Goal: Information Seeking & Learning: Learn about a topic

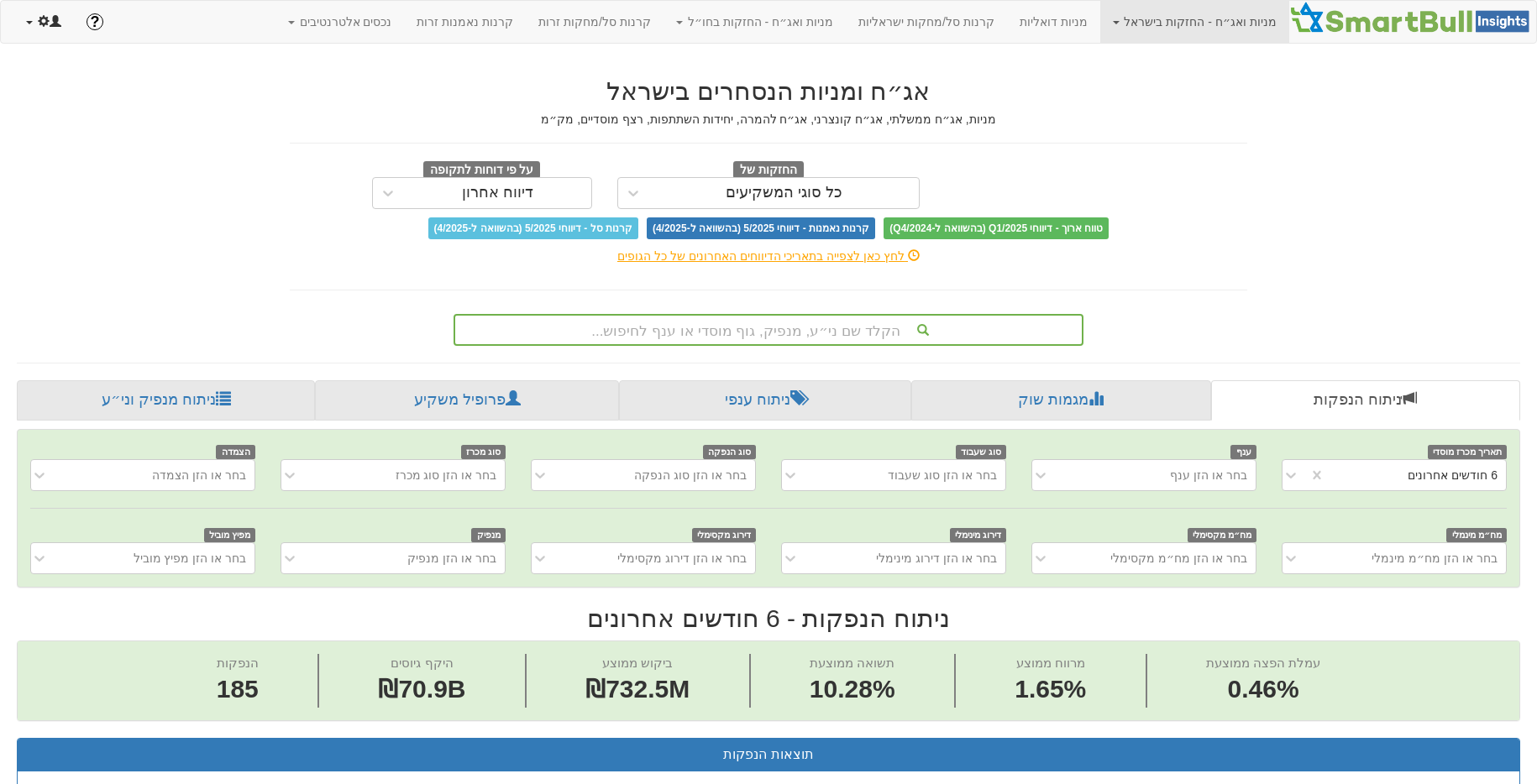
click at [34, 37] on link at bounding box center [44, 22] width 61 height 42
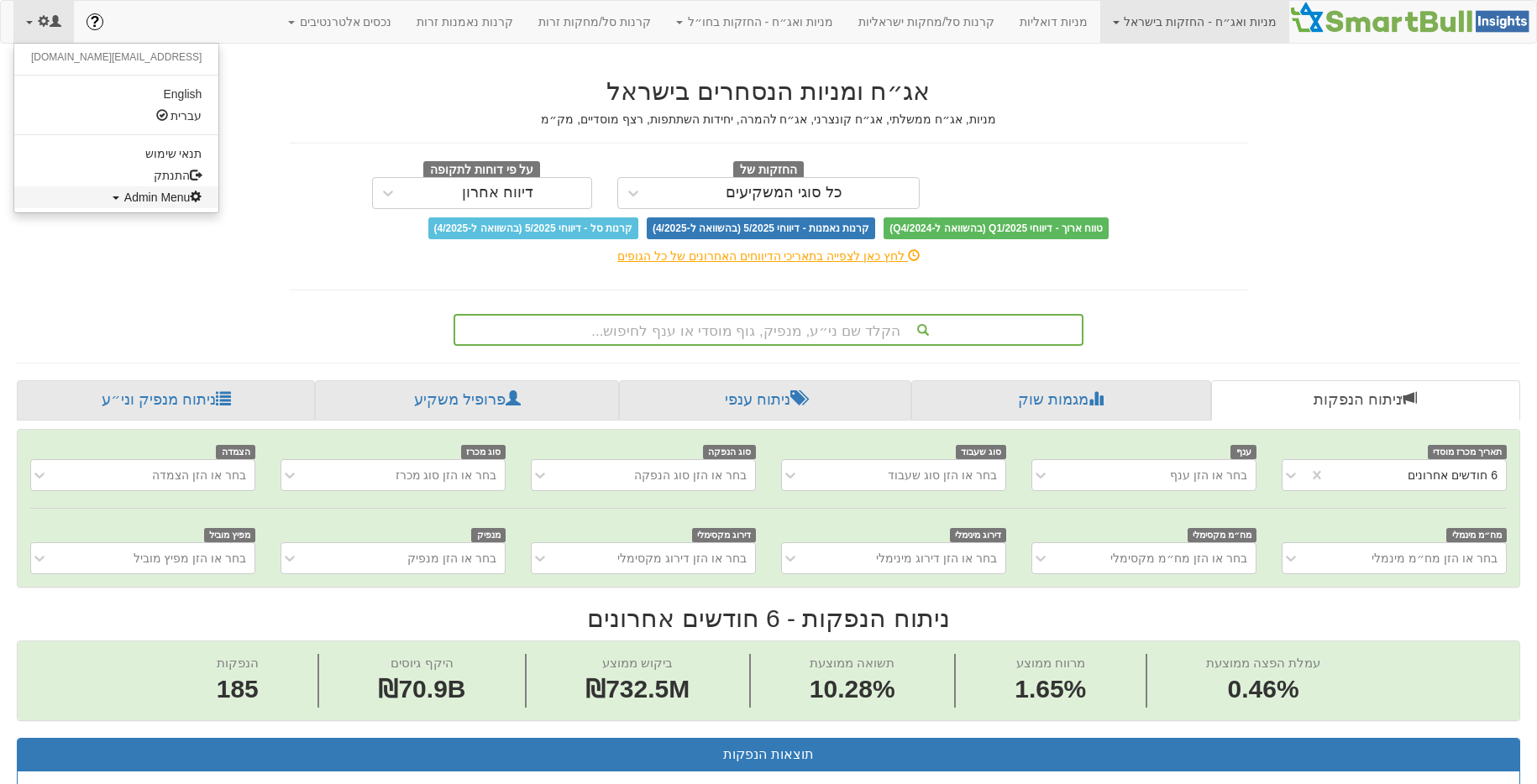
click at [125, 194] on span "Admin Menu" at bounding box center [164, 197] width 79 height 14
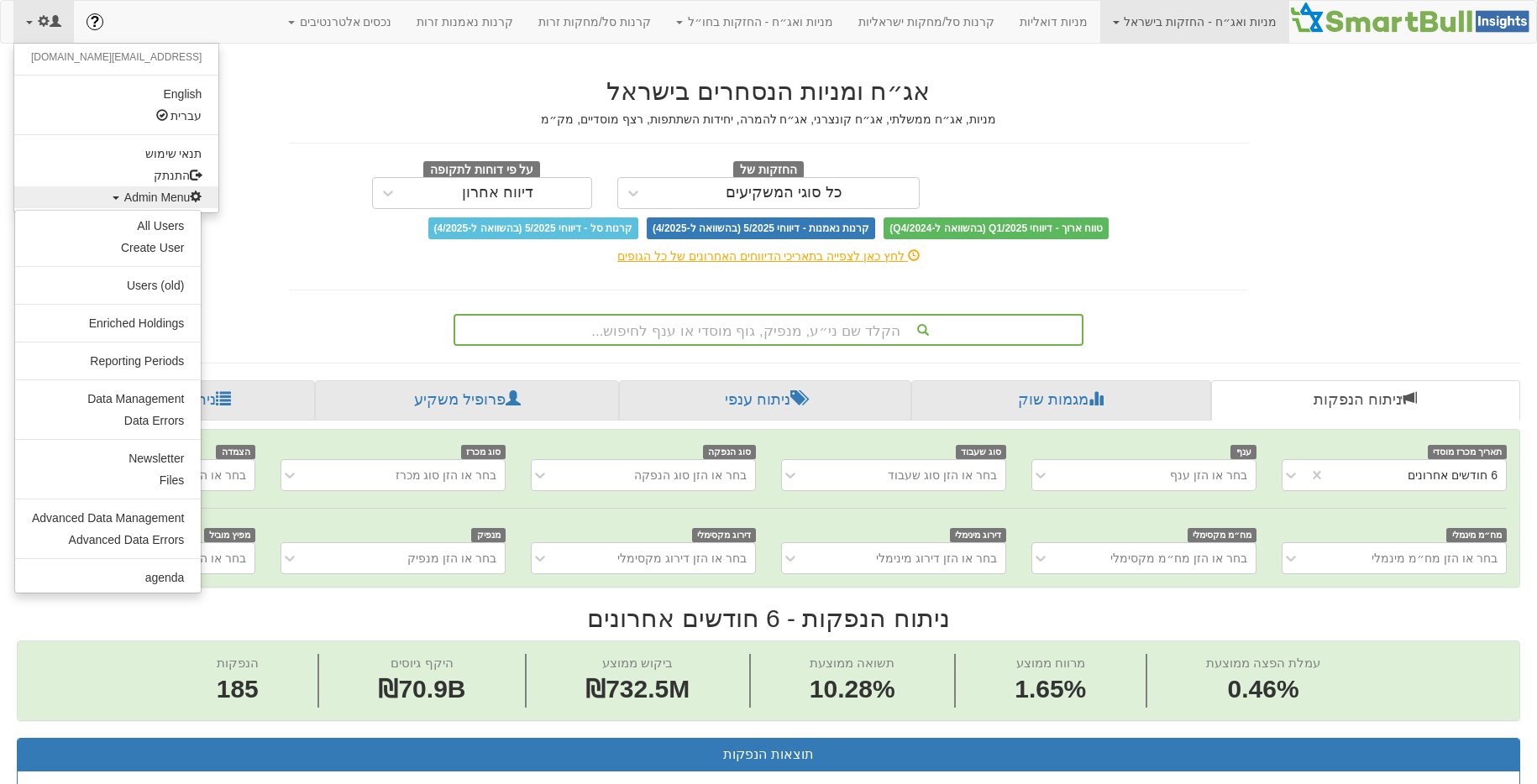
click at [149, 213] on ul "All Users Create User Users (old) Enriched Holdings Reporting Periods Data Mana…" at bounding box center [108, 401] width 187 height 384
click at [149, 220] on link "All Users" at bounding box center [107, 226] width 186 height 22
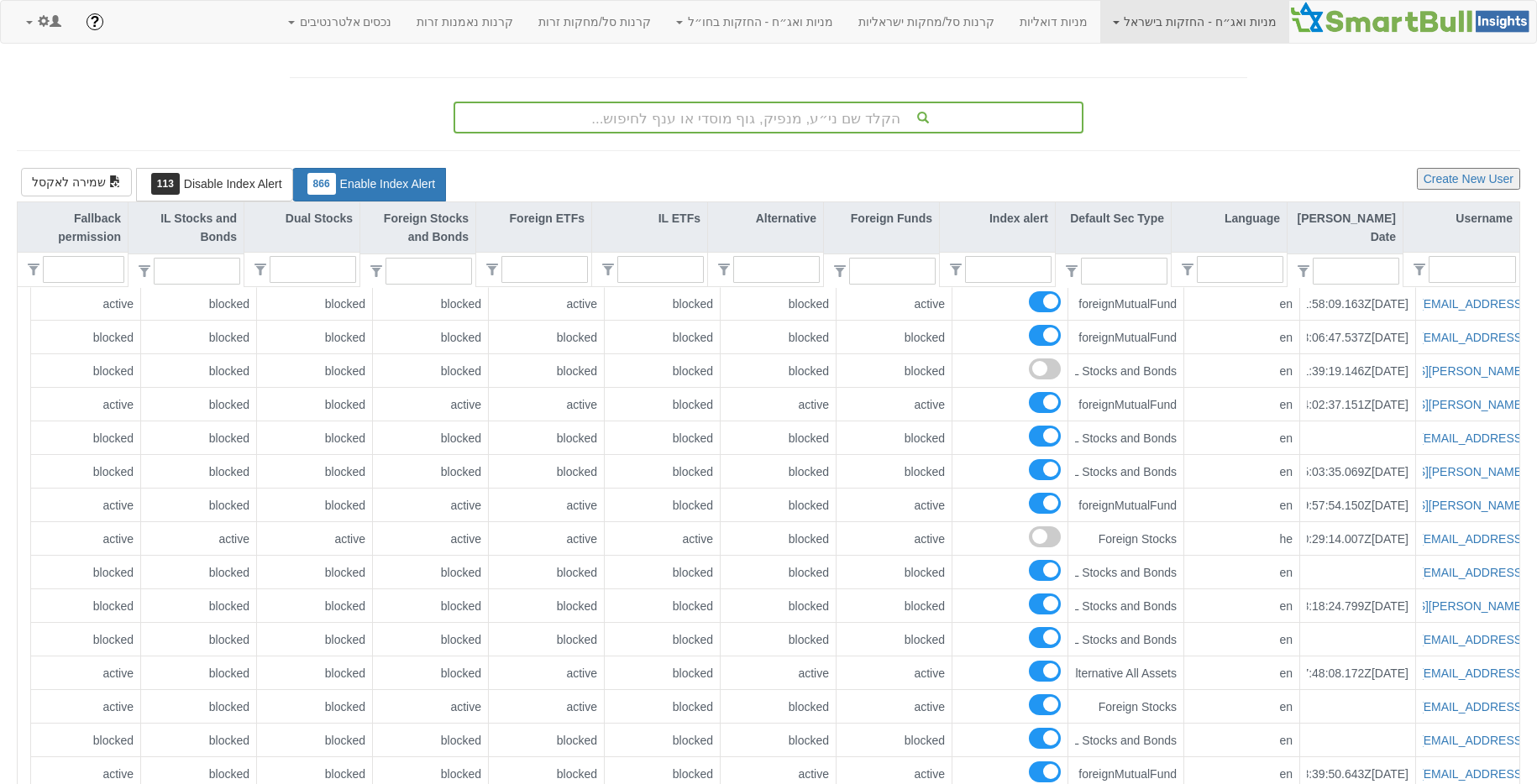
click at [1502, 283] on div at bounding box center [1461, 269] width 116 height 34
click at [1494, 283] on div at bounding box center [1472, 269] width 87 height 26
click at [1492, 281] on input "text" at bounding box center [1479, 270] width 73 height 26
type input "ד"
type input "0"
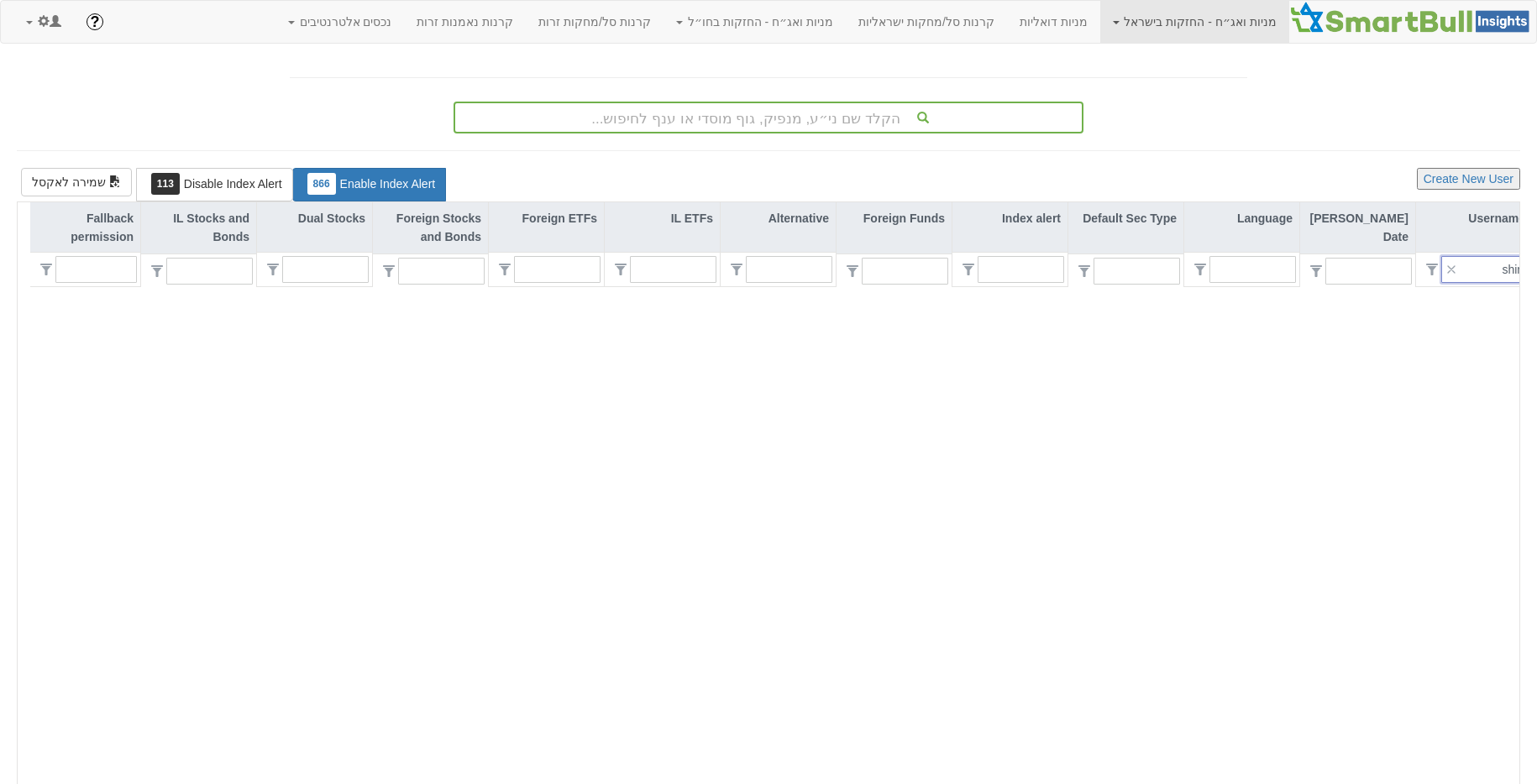
type input "shiri"
type input "1"
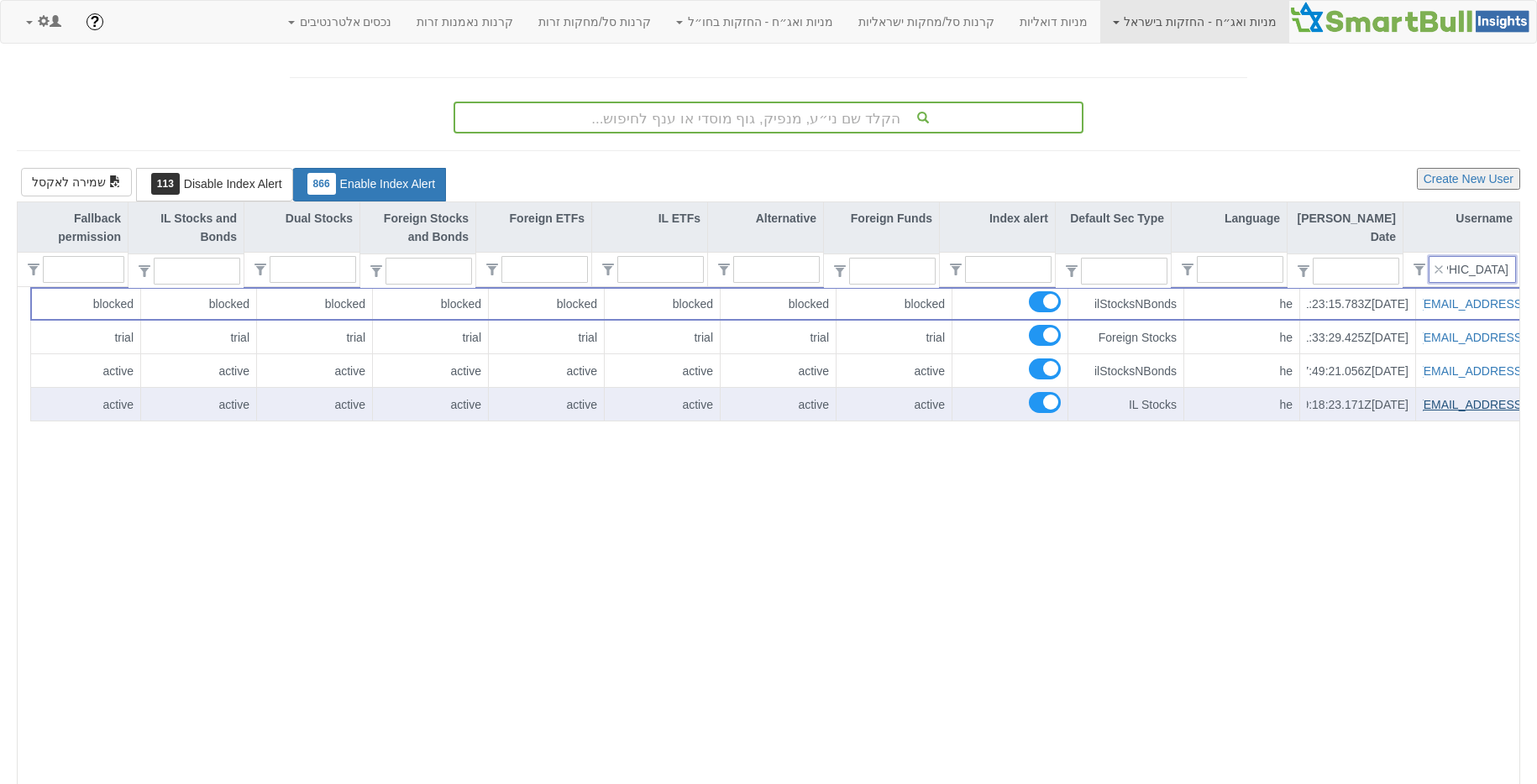
scroll to position [0, -2]
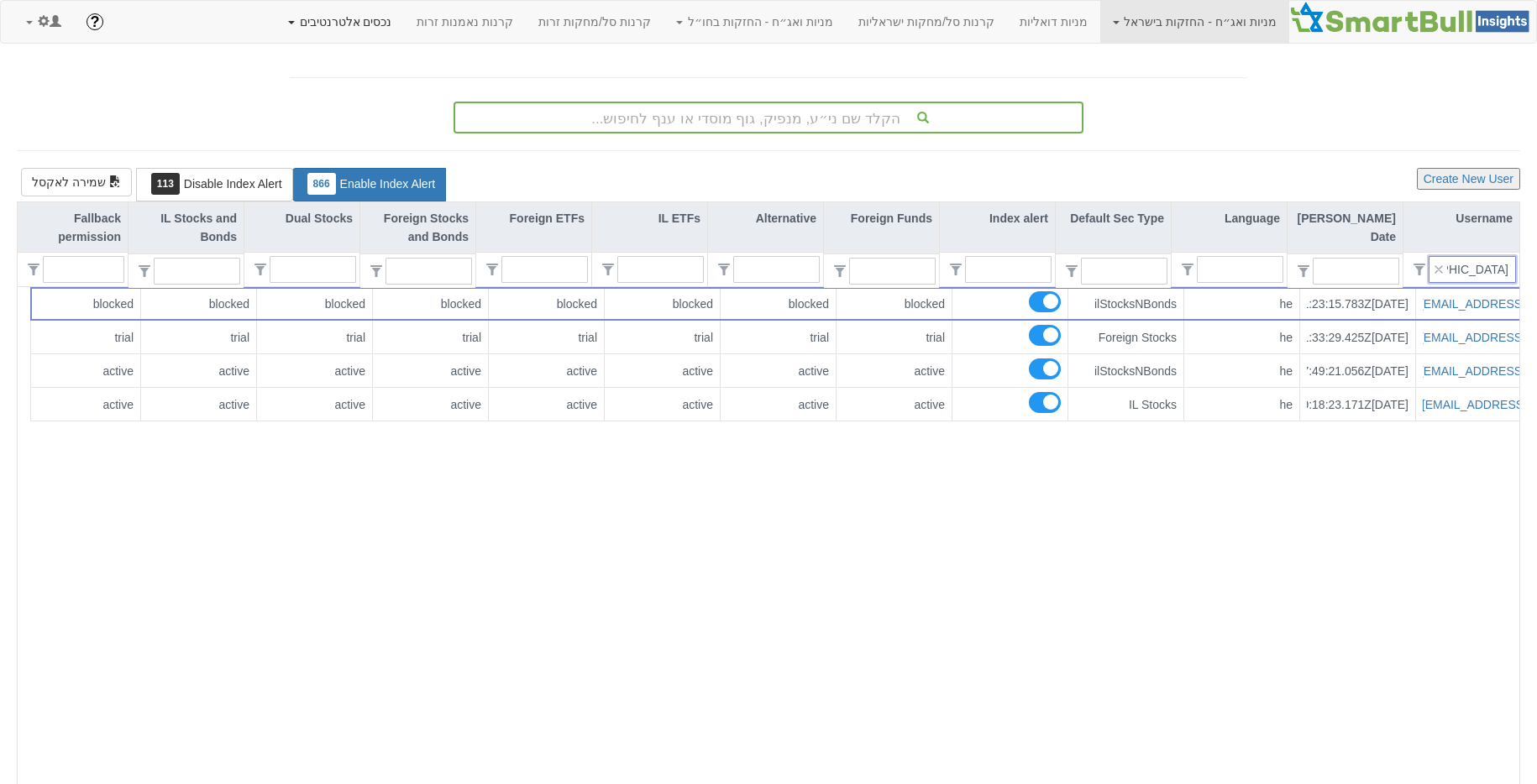
type input "shiri"
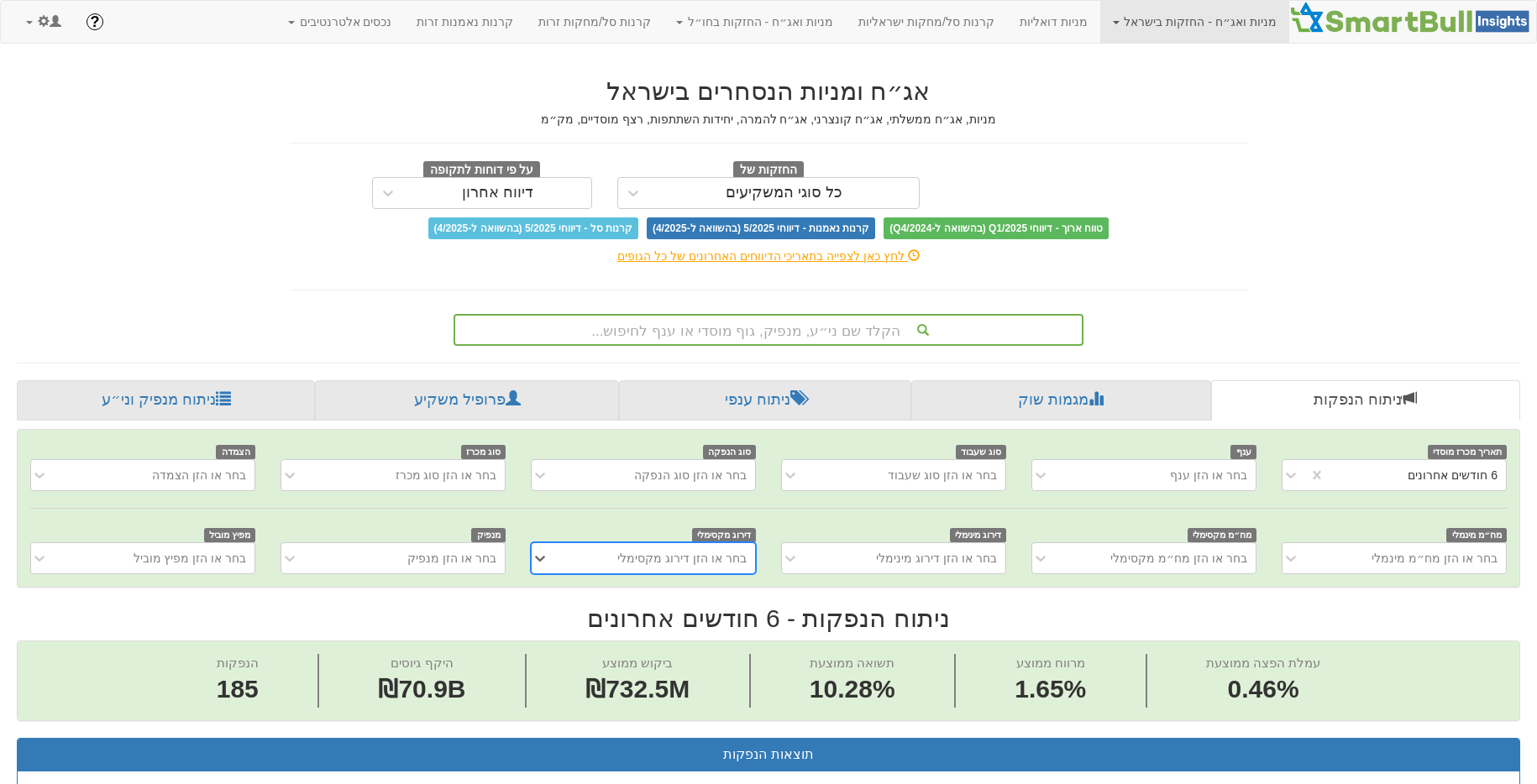
click at [1202, 304] on div "אג״ח ומניות הנסחרים בישראל מניות, אג״ח ממשלתי, אג״ח קונצרני, אג״ח להמרה, יחידות…" at bounding box center [768, 203] width 982 height 286
click at [1236, 35] on link "מניות ואג״ח - החזקות בישראל" at bounding box center [1194, 22] width 189 height 42
drag, startPoint x: 998, startPoint y: 190, endPoint x: 980, endPoint y: 188, distance: 18.1
click at [998, 190] on div "החזקות של כל סוגי המשקיעים על פי דוחות לתקופה דיווח אחרון" at bounding box center [768, 184] width 982 height 49
click at [872, 199] on div "כל סוגי המשקיעים" at bounding box center [784, 192] width 270 height 26
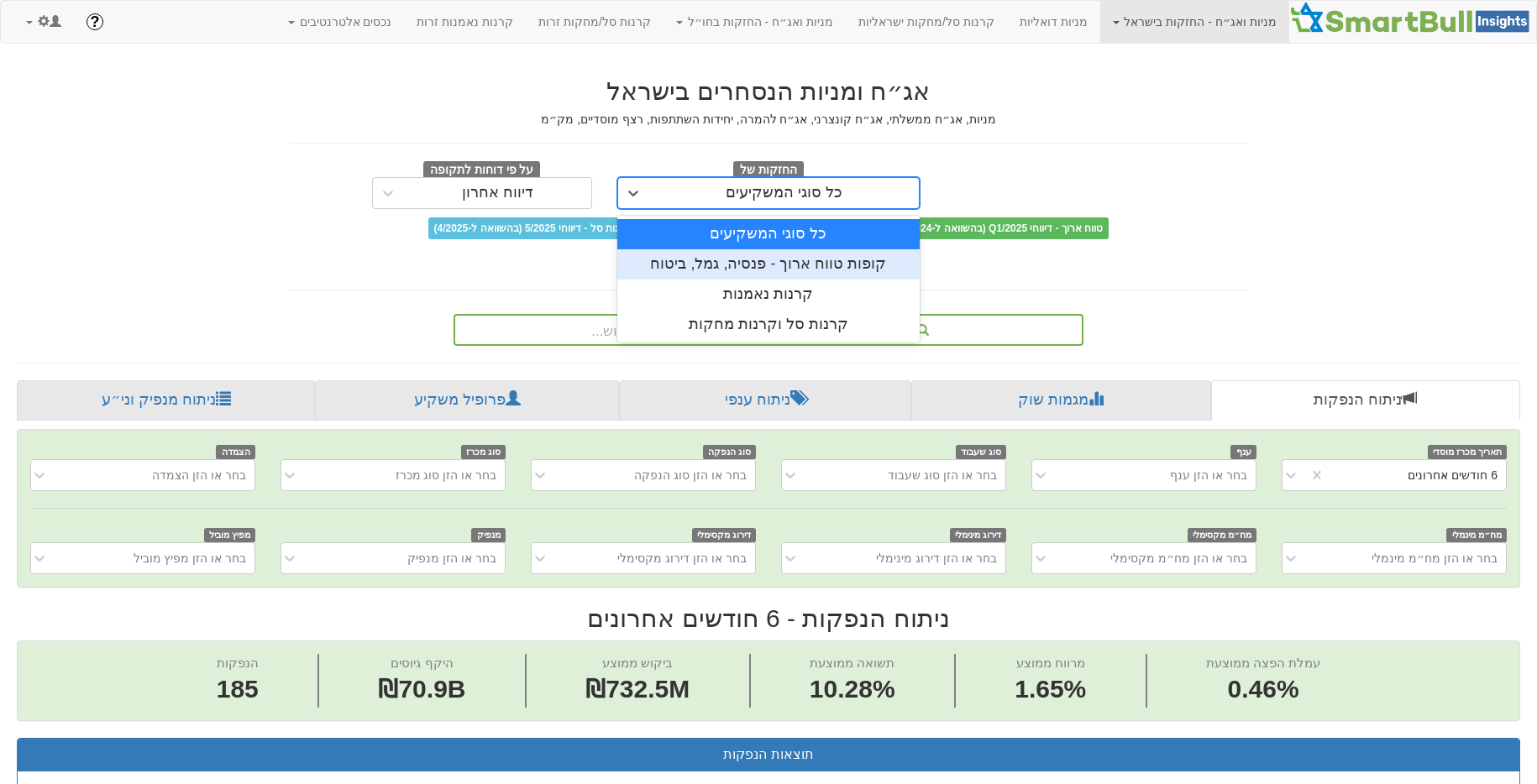
click at [733, 265] on div "קופות טווח ארוך - פנסיה, גמל, ביטוח" at bounding box center [768, 264] width 302 height 30
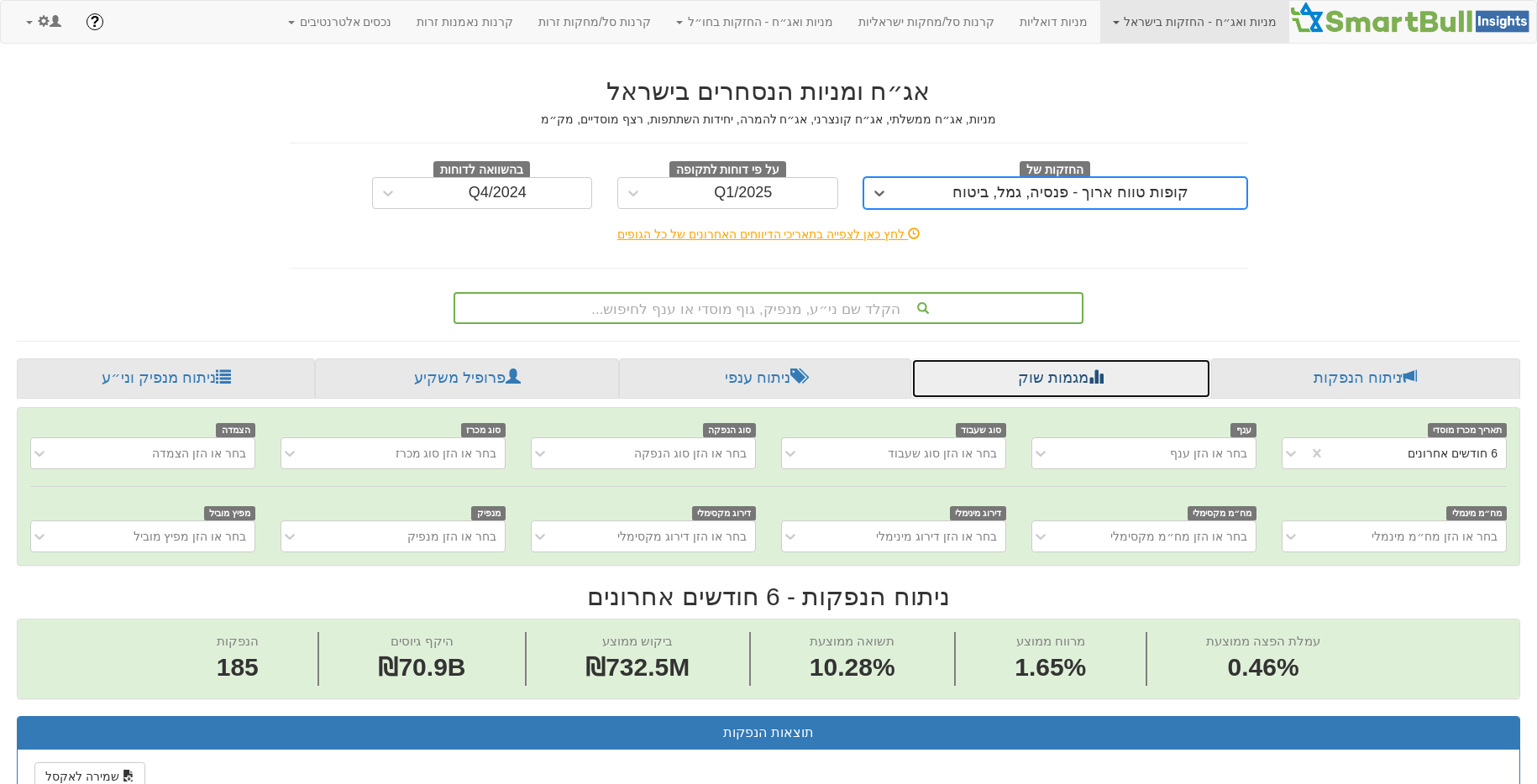
click at [1064, 370] on link "מגמות שוק" at bounding box center [1060, 378] width 299 height 40
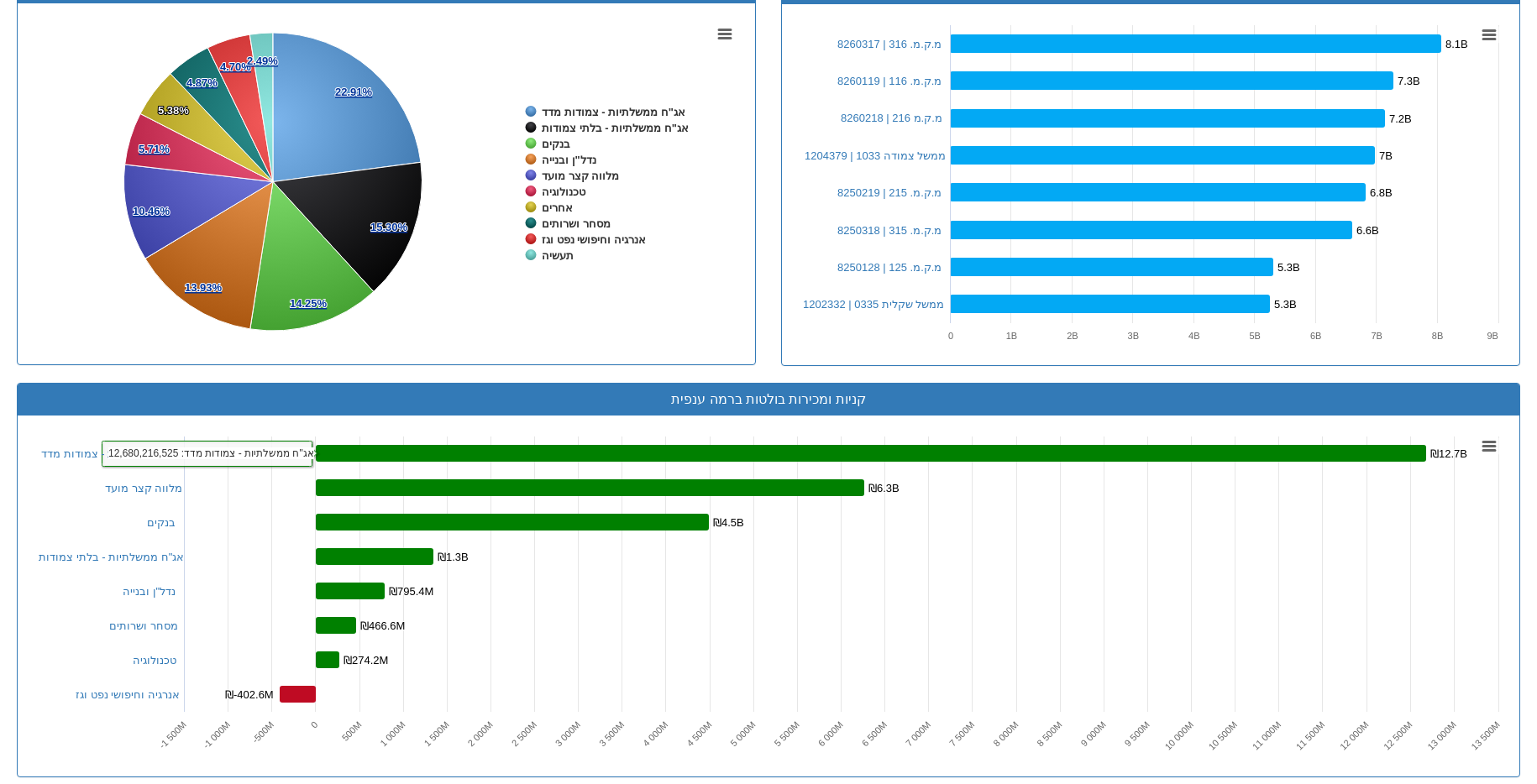
scroll to position [713, 0]
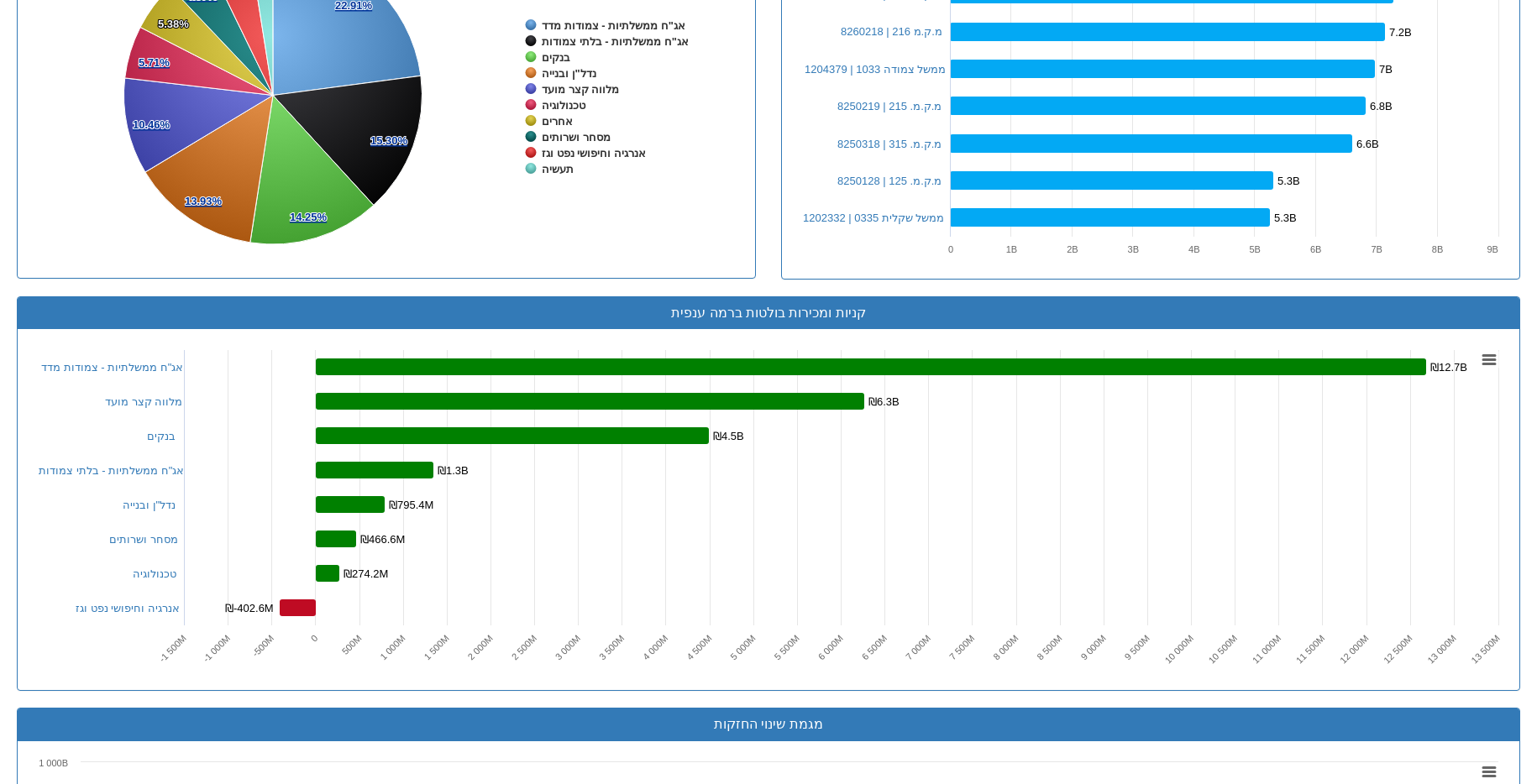
click at [96, 297] on div "קניות ומכירות בולטות ברמה ענפית" at bounding box center [768, 313] width 1502 height 32
click at [111, 605] on link "אנרגיה וחיפושי נפט וגז" at bounding box center [128, 608] width 104 height 13
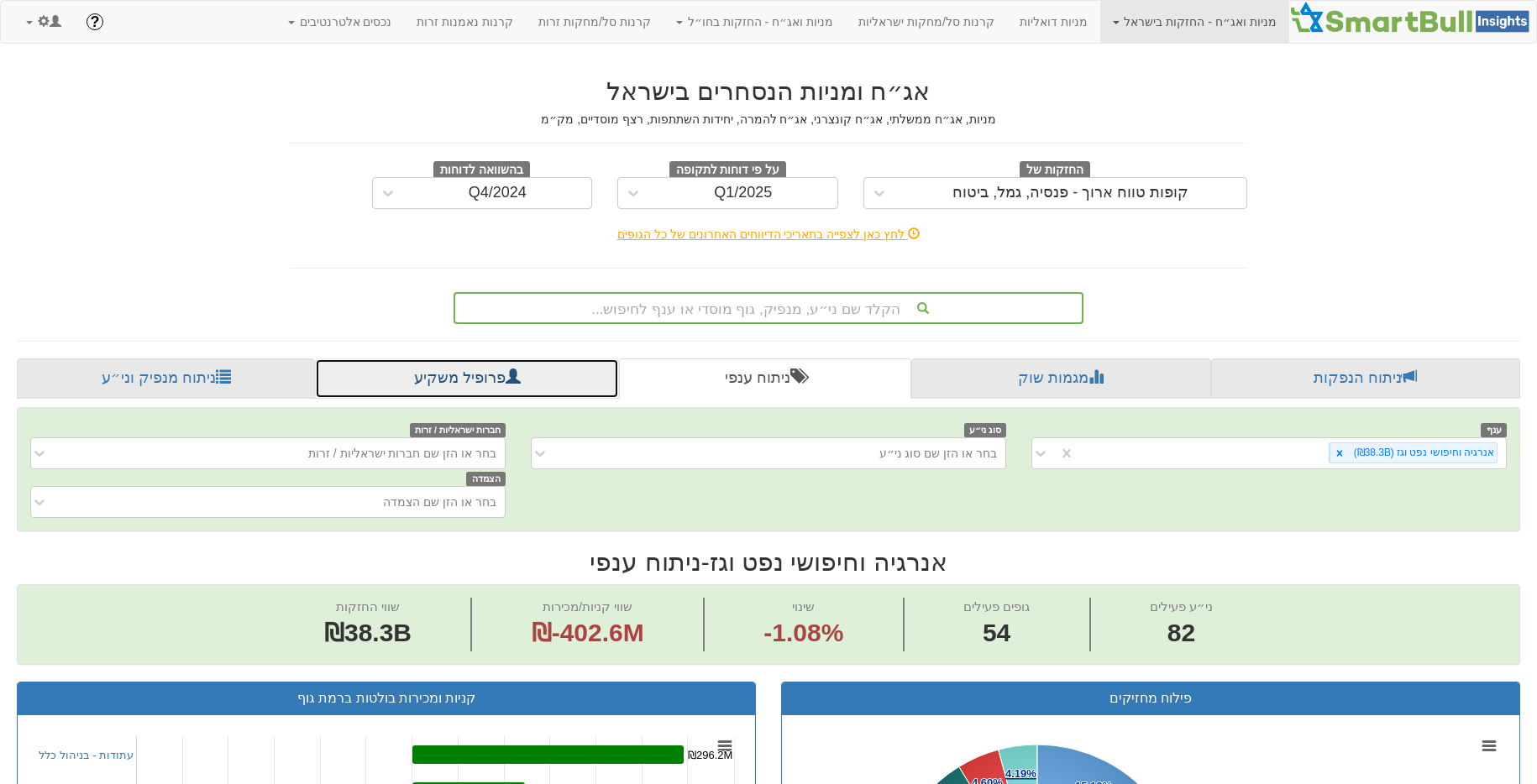
click at [496, 382] on link "פרופיל משקיע" at bounding box center [466, 378] width 303 height 40
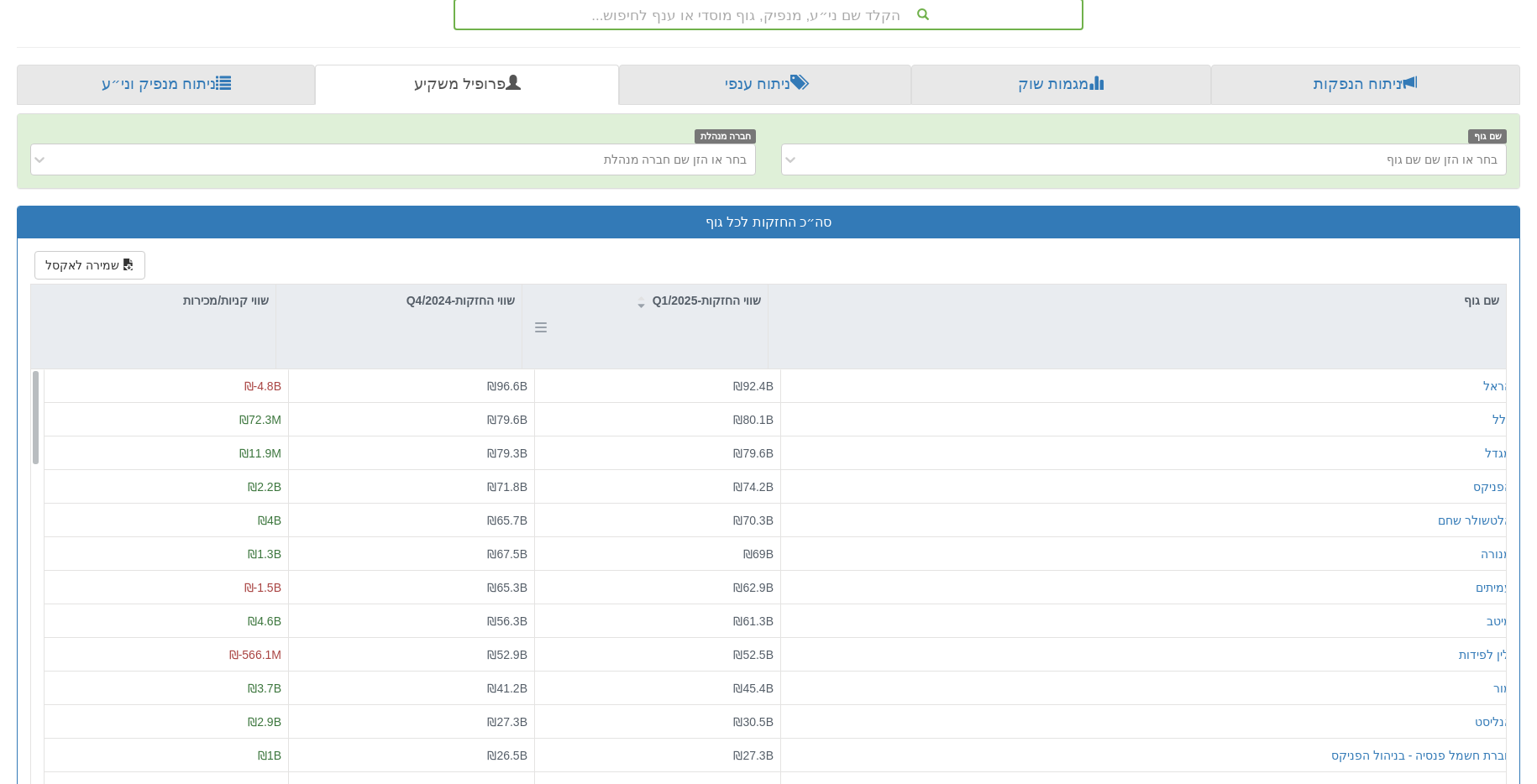
click at [733, 330] on div "שווי החזקות-Q1/2025" at bounding box center [645, 327] width 245 height 84
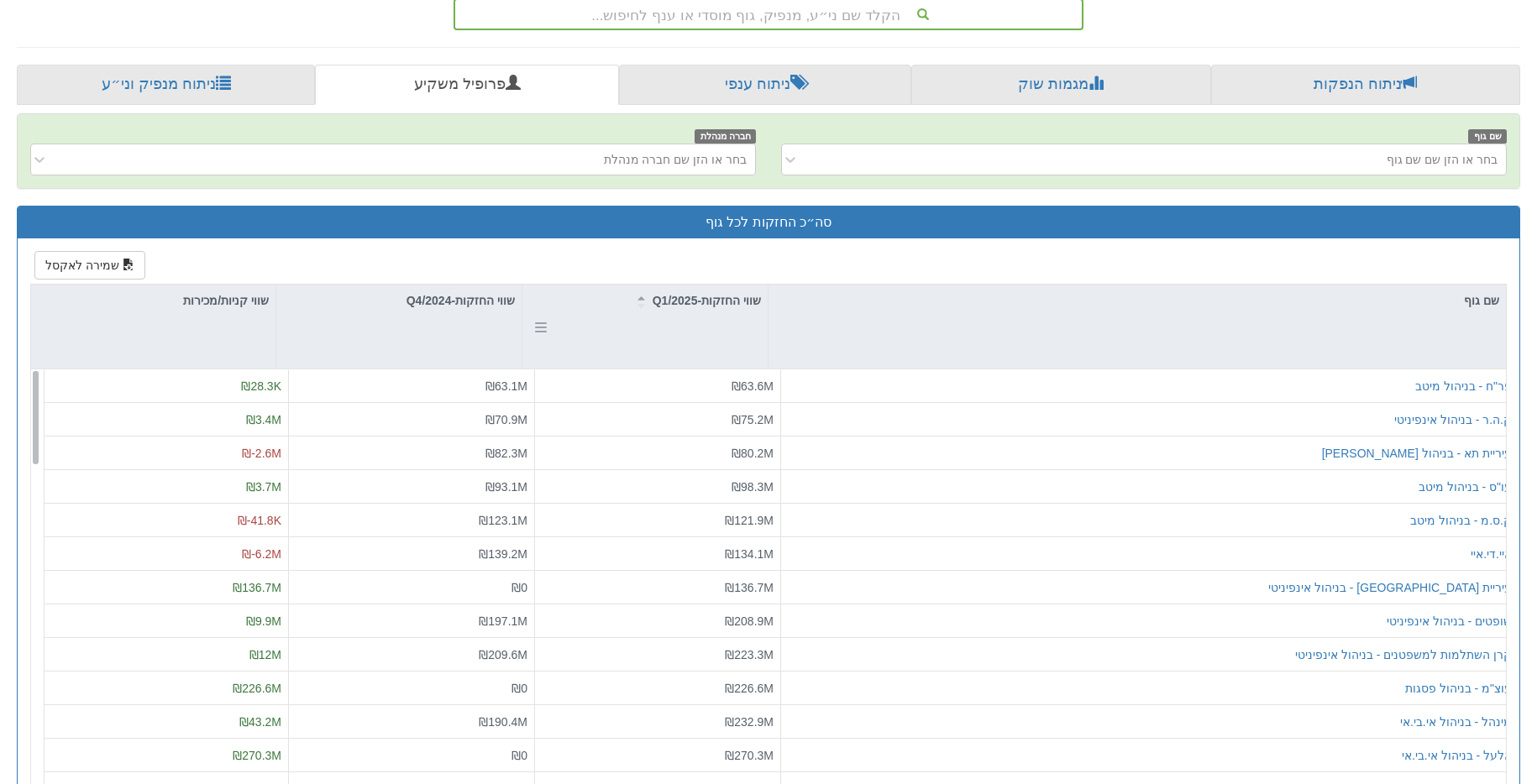
click at [733, 330] on div "שווי החזקות-Q1/2025" at bounding box center [645, 327] width 245 height 84
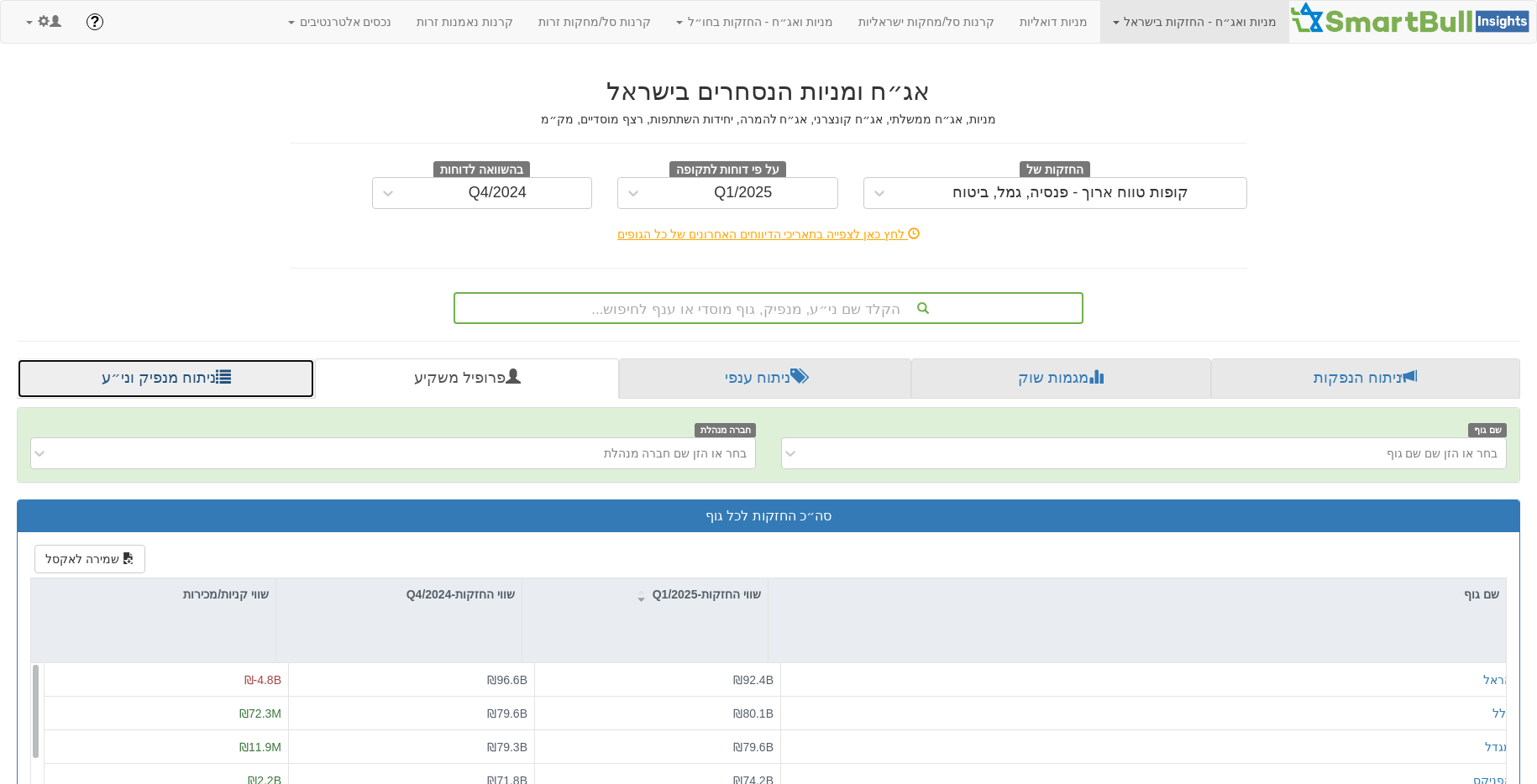
click at [238, 370] on link "ניתוח מנפיק וני״ע" at bounding box center [166, 378] width 298 height 40
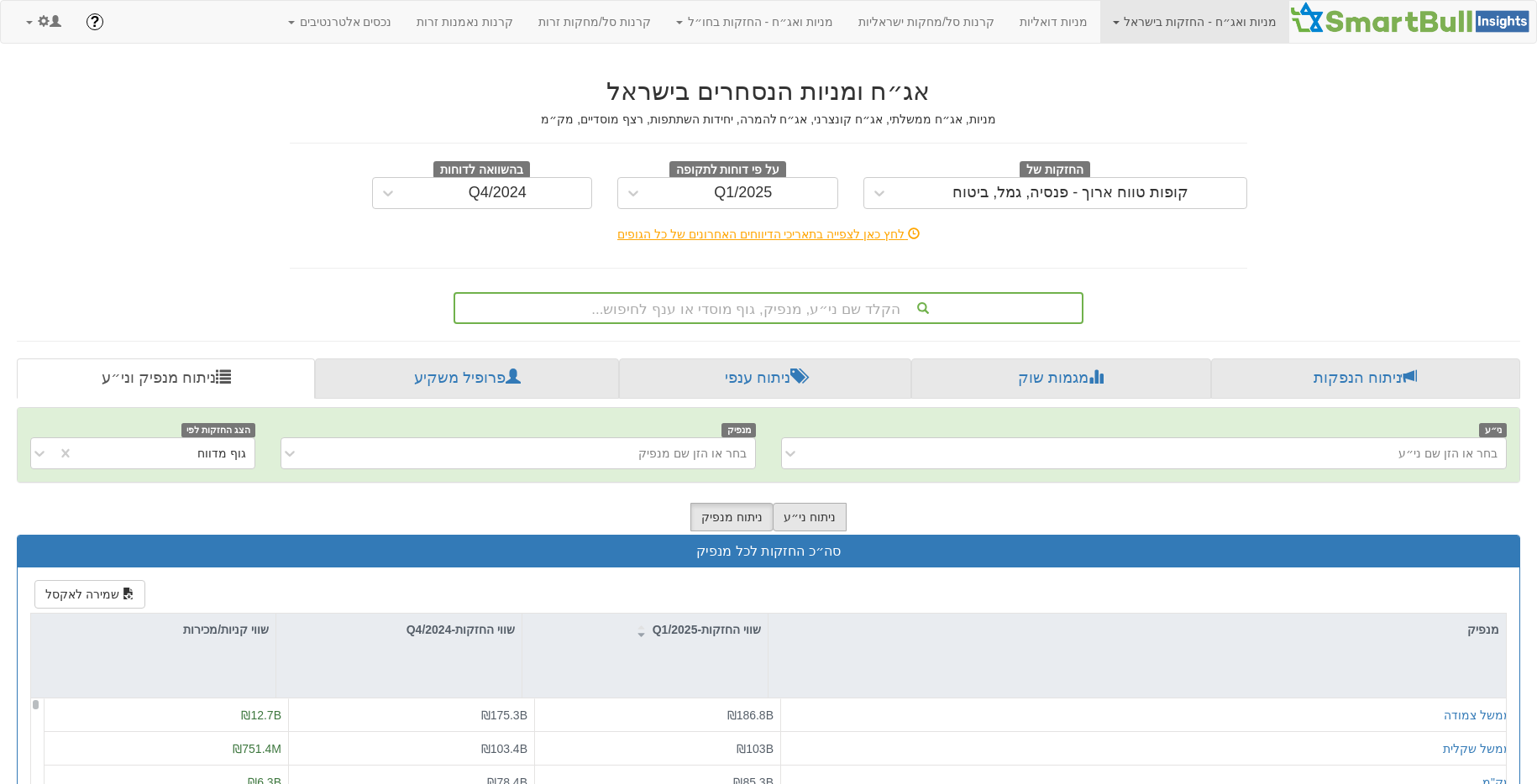
click at [785, 518] on button "ניתוח ני״ע" at bounding box center [809, 517] width 74 height 28
click at [744, 524] on button "ניתוח מנפיק" at bounding box center [731, 517] width 83 height 28
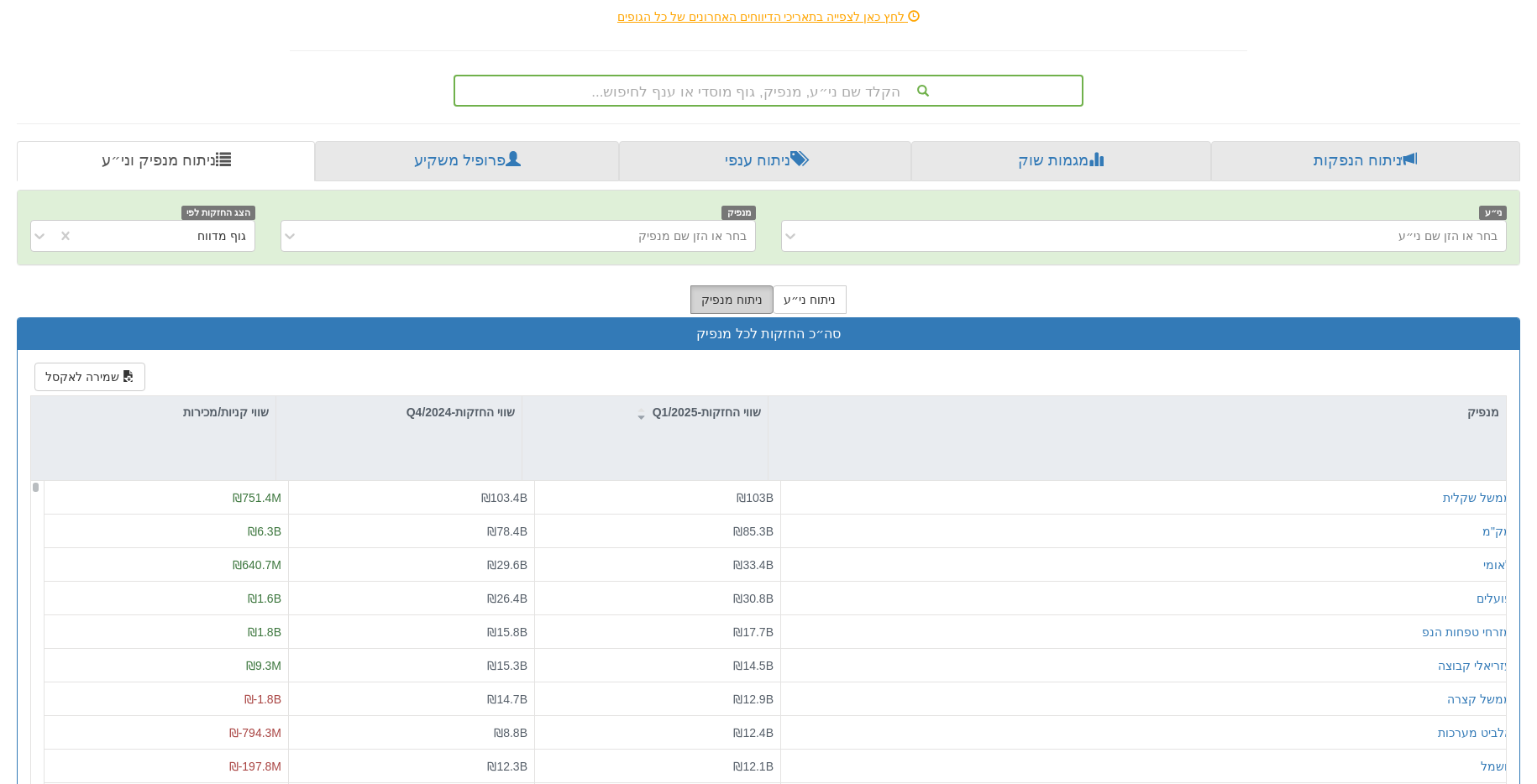
scroll to position [33, 0]
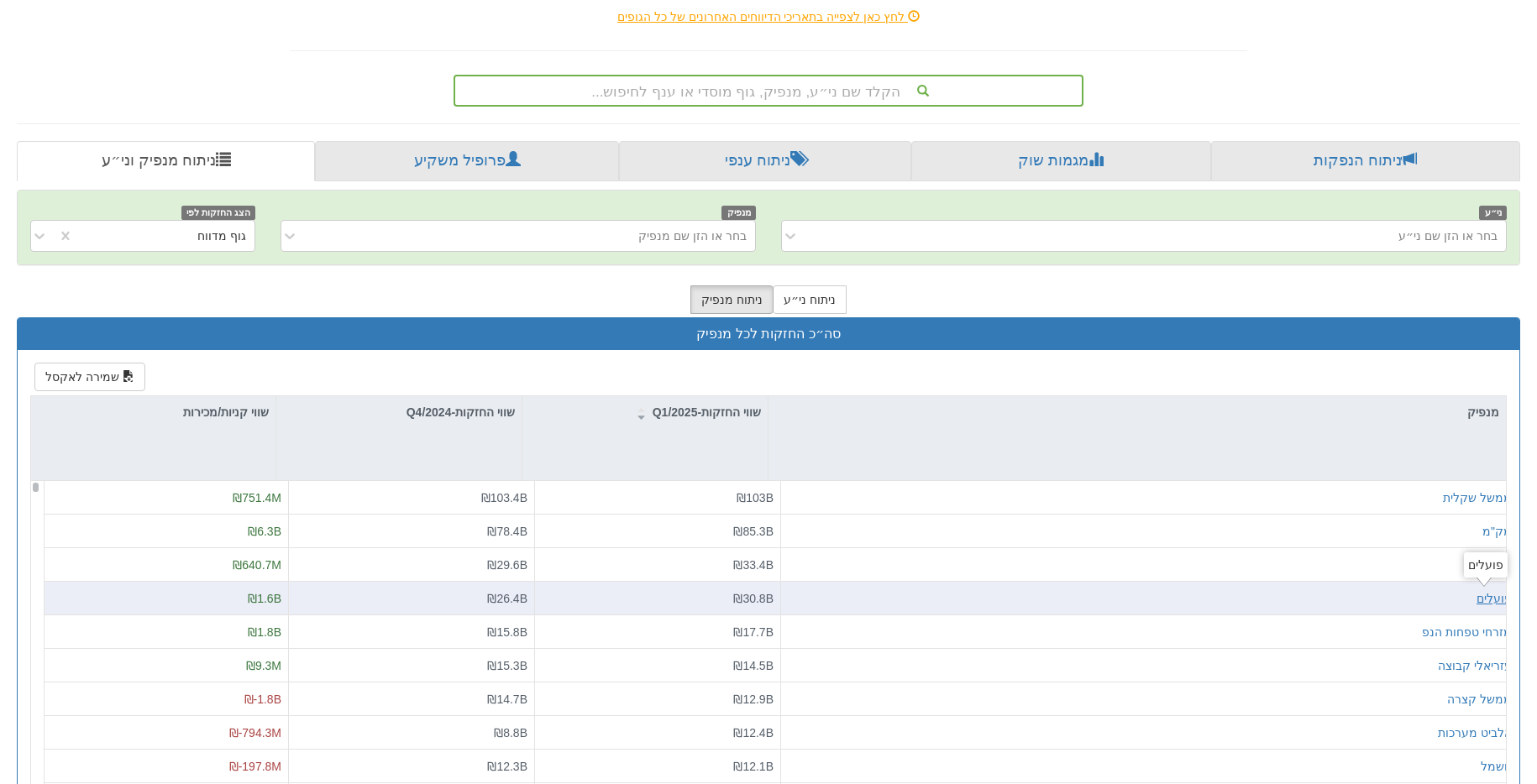
click at [1488, 597] on div "פועלים" at bounding box center [1494, 599] width 35 height 17
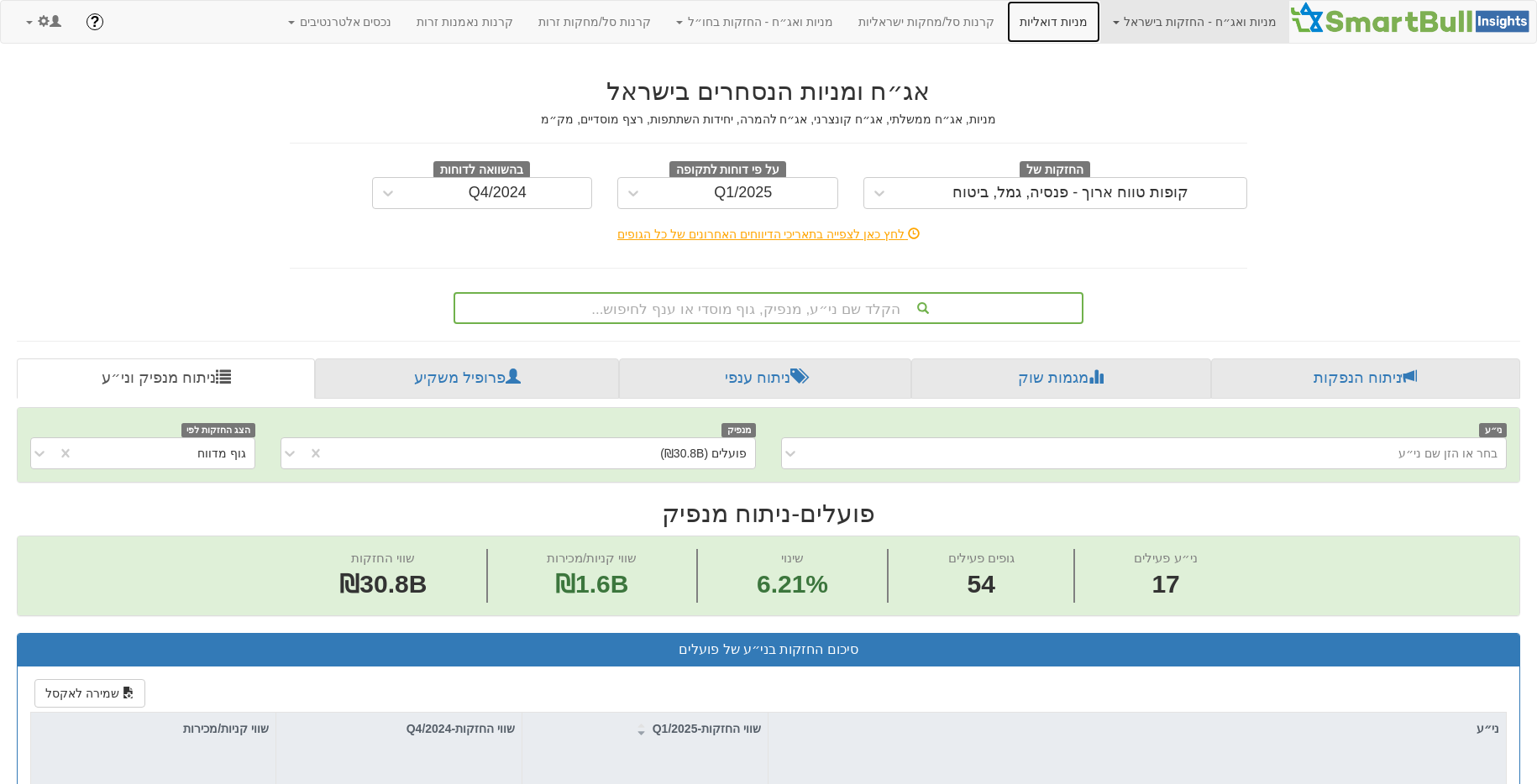
click at [1049, 15] on link "מניות דואליות" at bounding box center [1053, 22] width 93 height 42
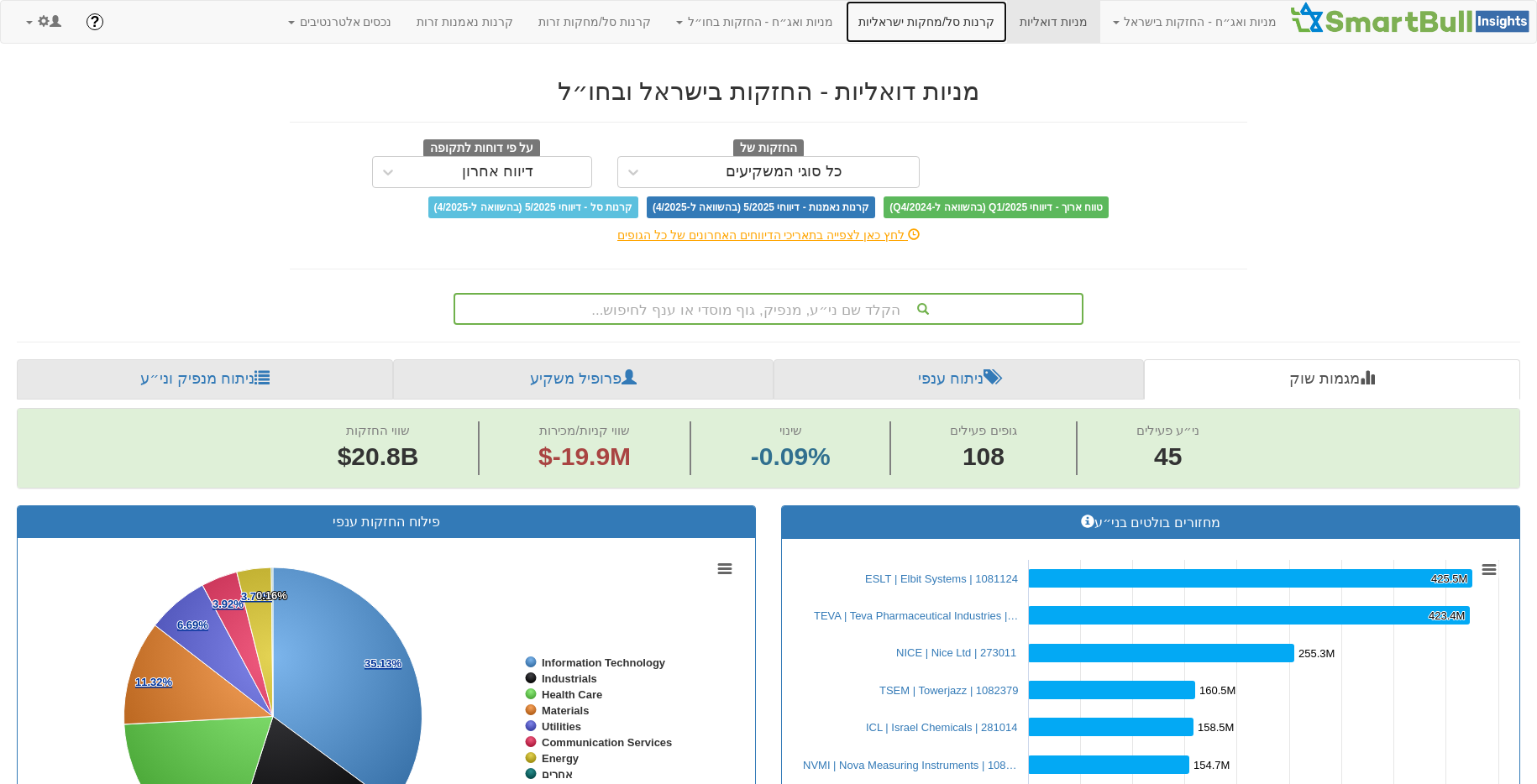
click at [917, 15] on link "קרנות סל/מחקות ישראליות" at bounding box center [927, 22] width 161 height 42
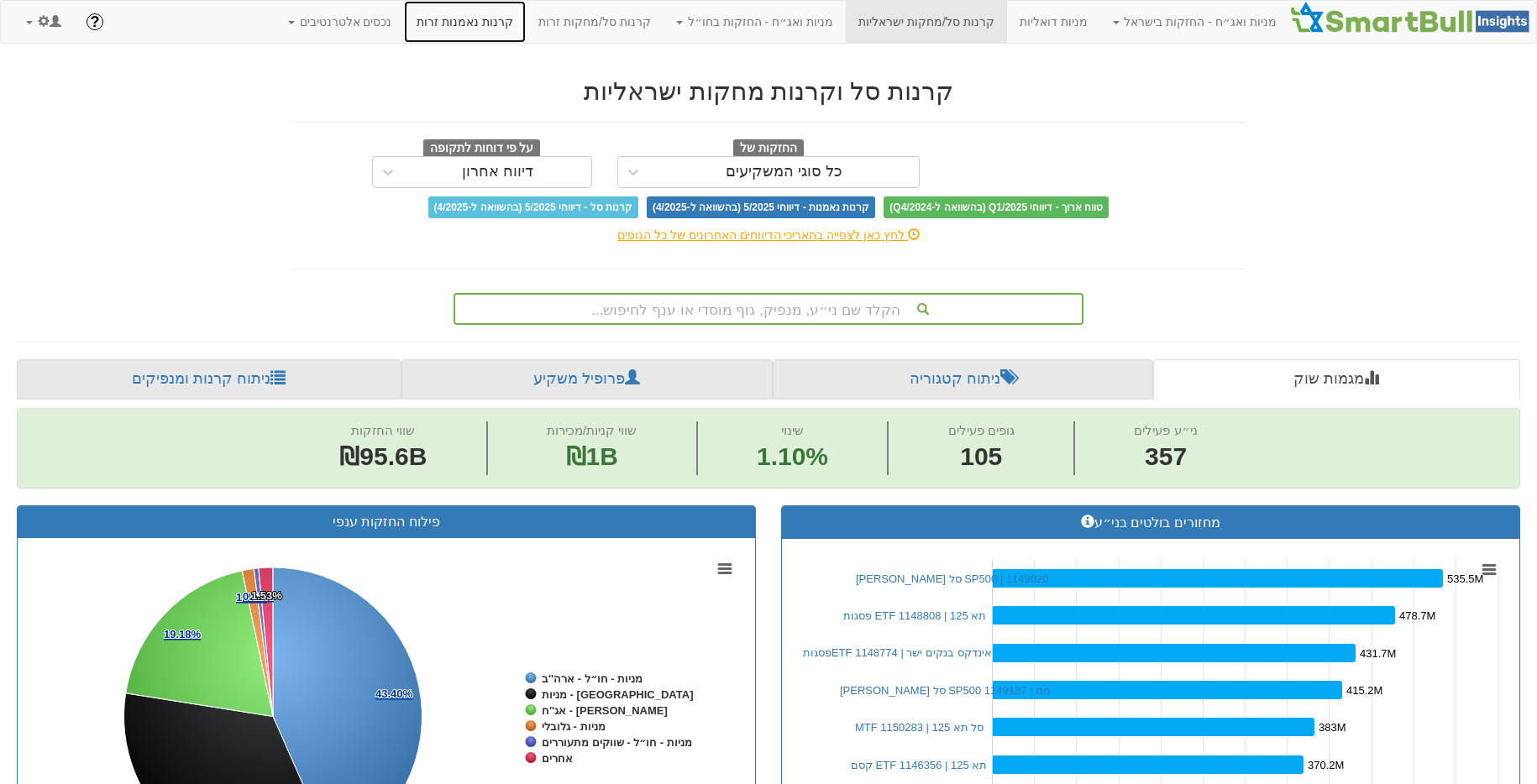
click at [492, 23] on link "קרנות נאמנות זרות" at bounding box center [465, 22] width 122 height 42
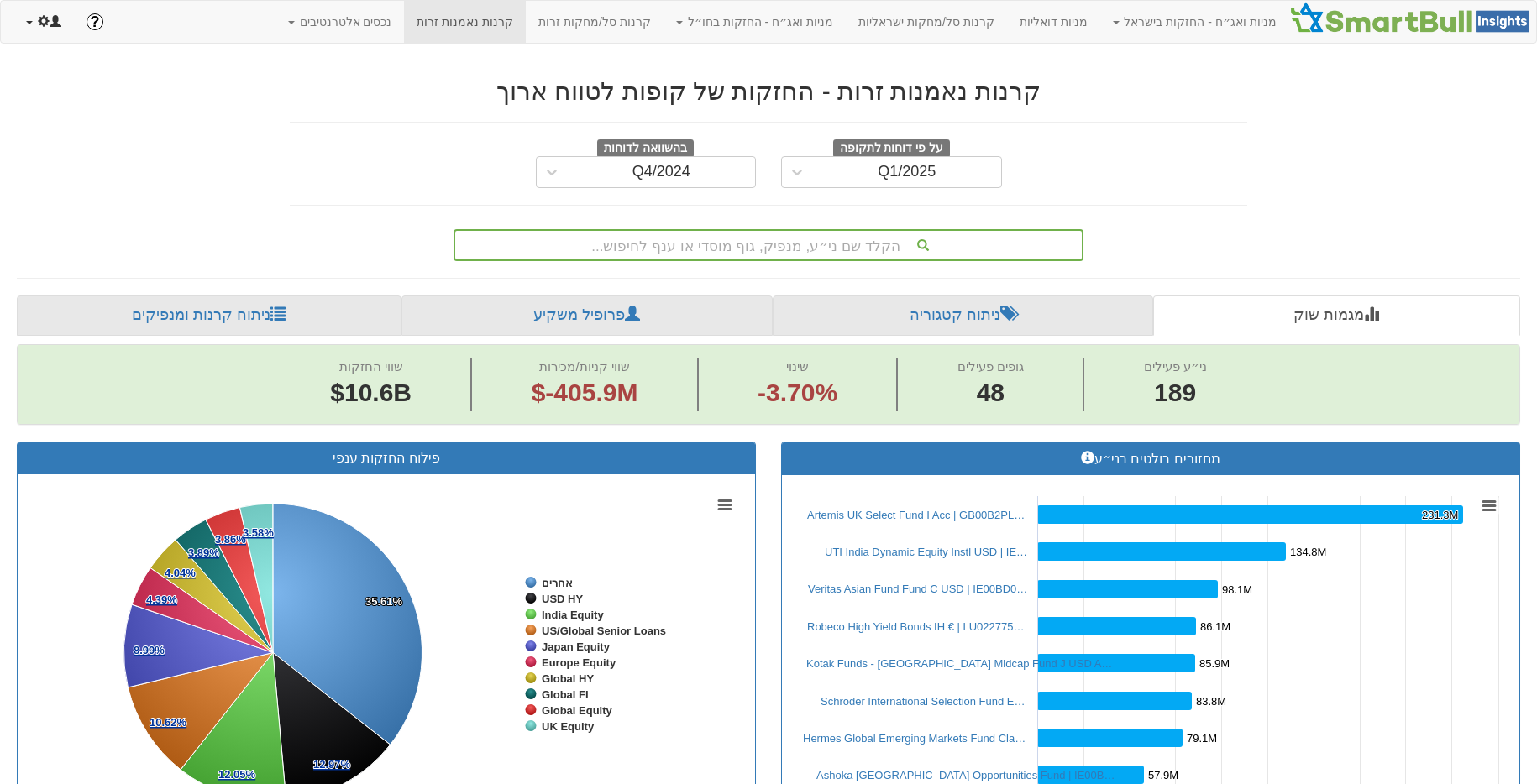
click at [23, 26] on link at bounding box center [44, 22] width 61 height 42
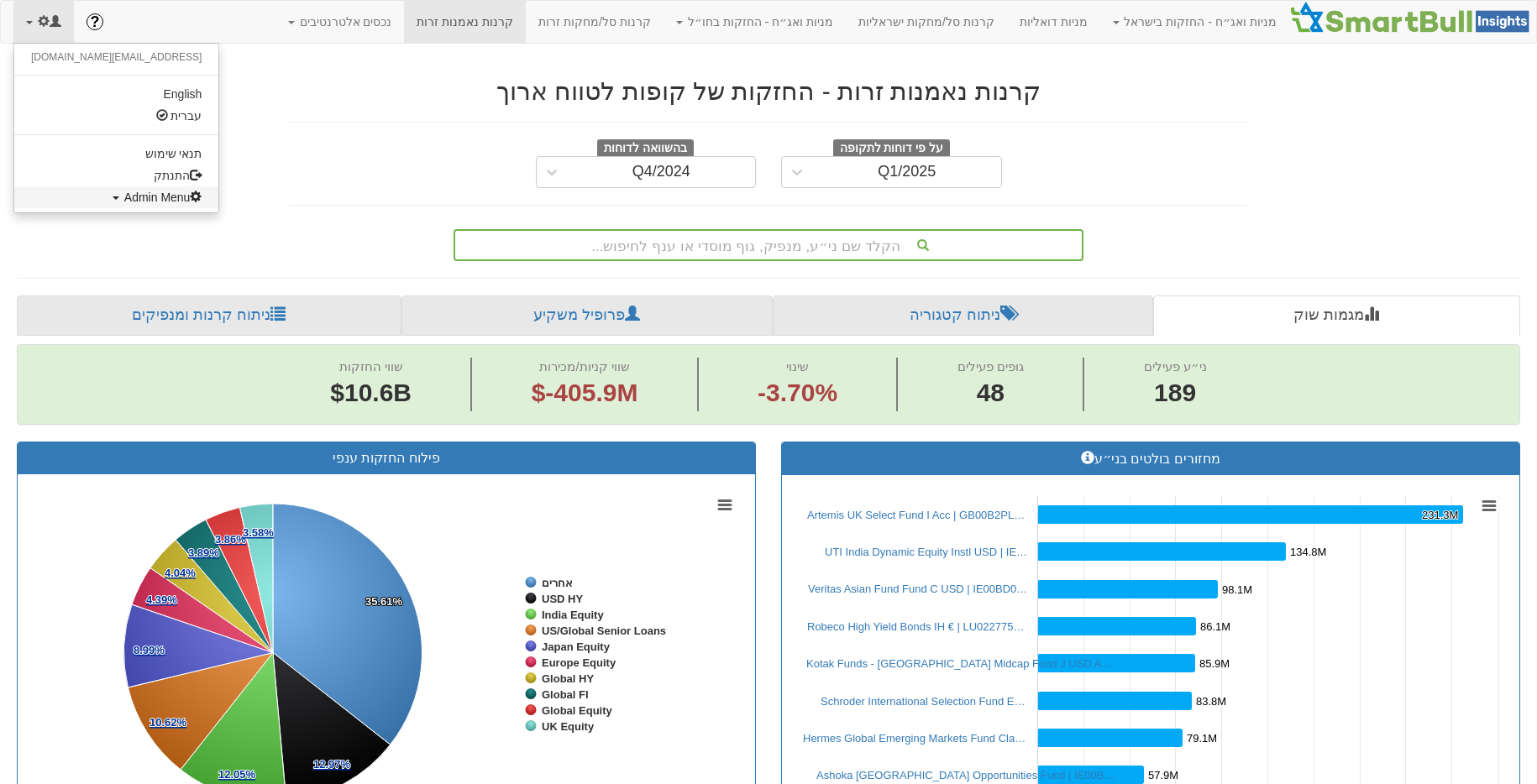
click at [125, 193] on span "Admin Menu" at bounding box center [164, 197] width 79 height 14
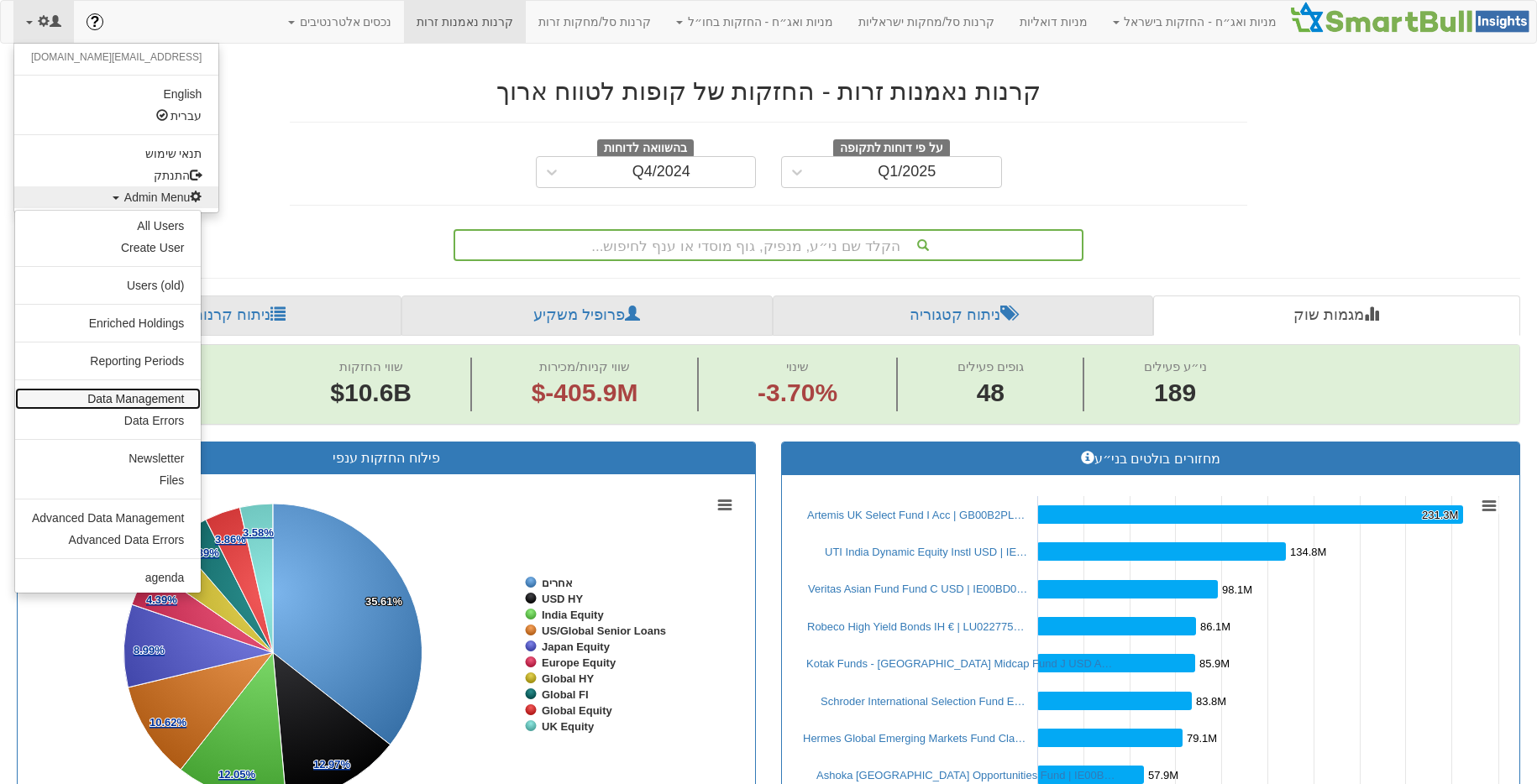
click at [179, 401] on link "Data Management" at bounding box center [107, 398] width 186 height 22
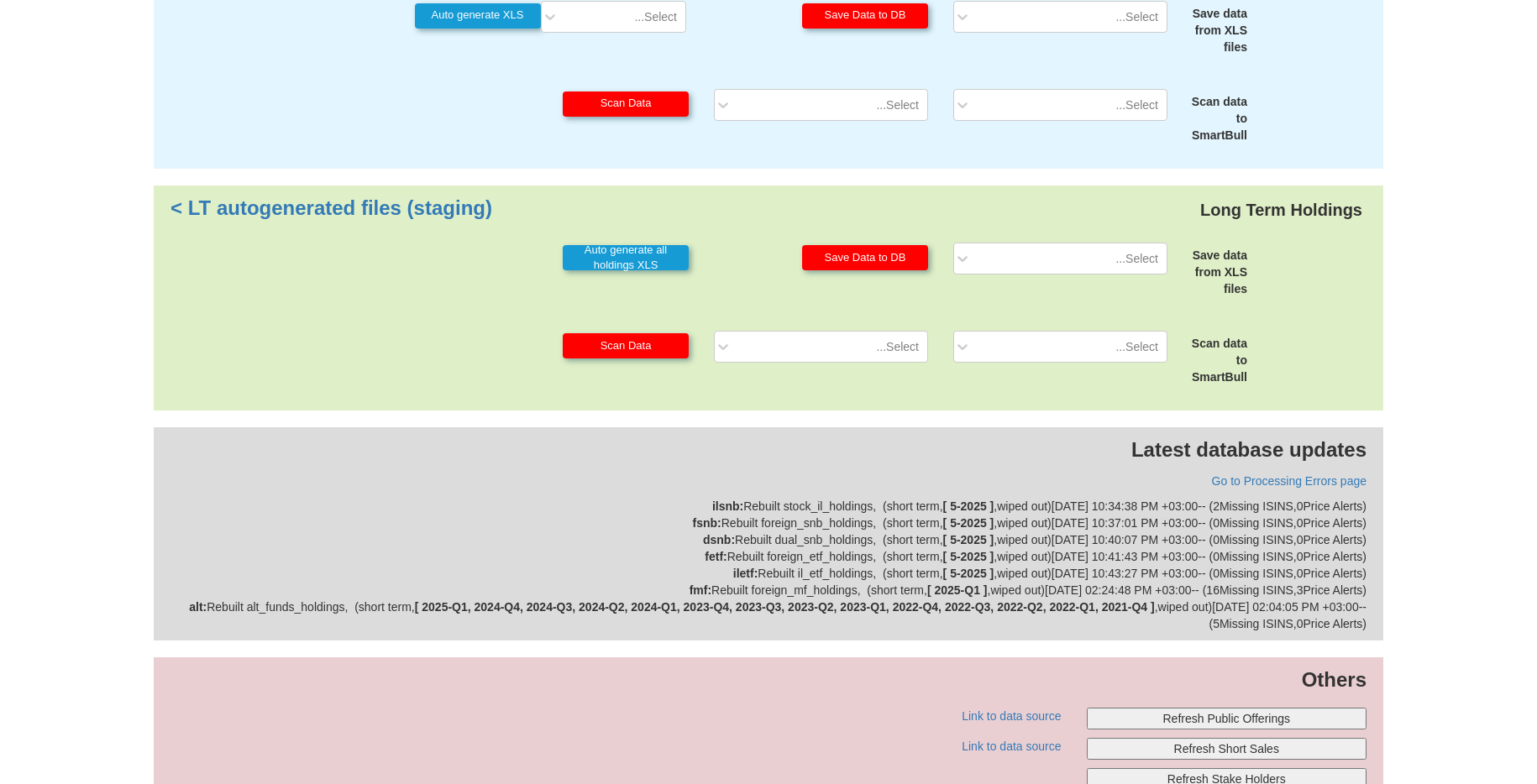
scroll to position [155, 0]
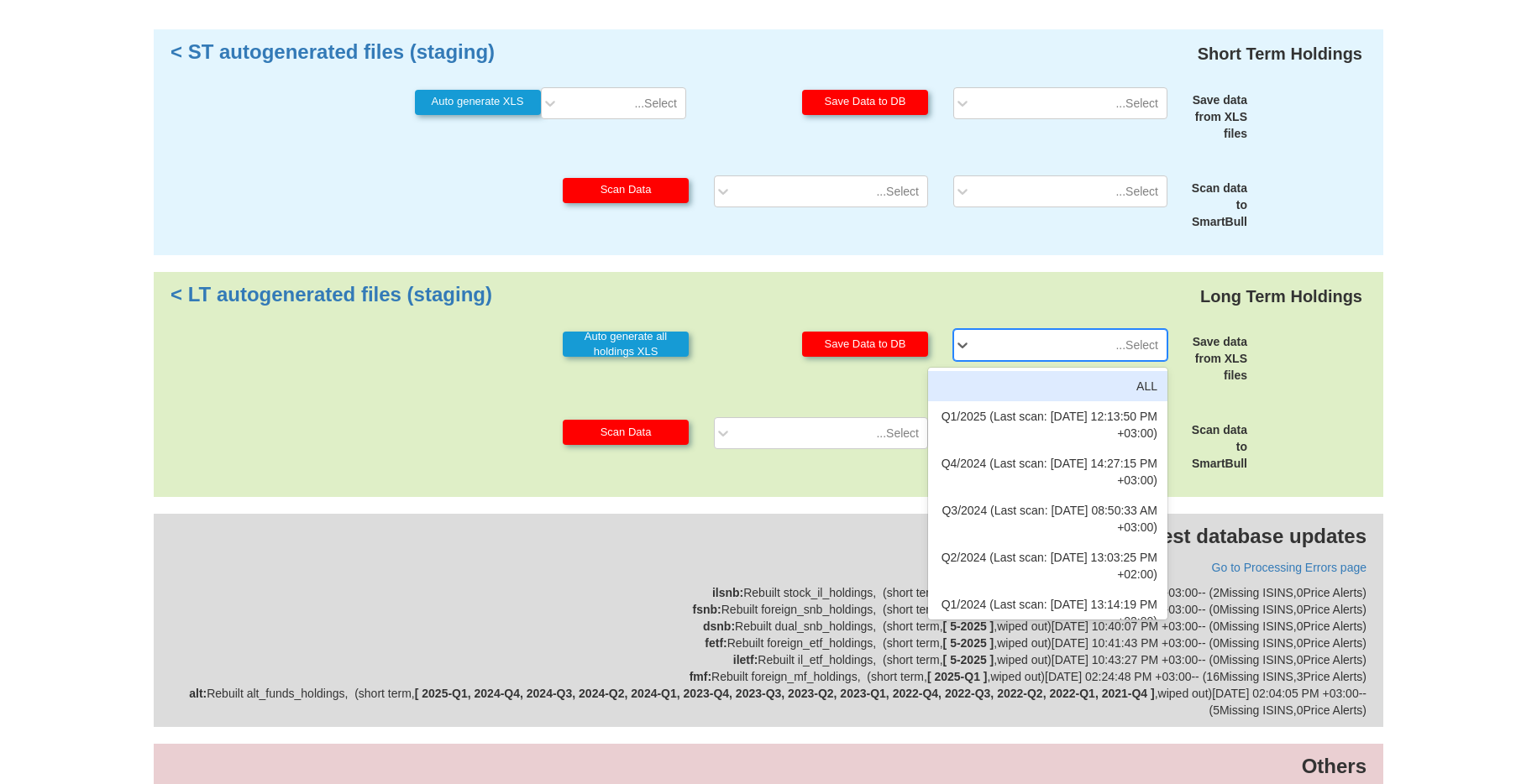
click at [1144, 355] on div "Select..." at bounding box center [1074, 344] width 186 height 26
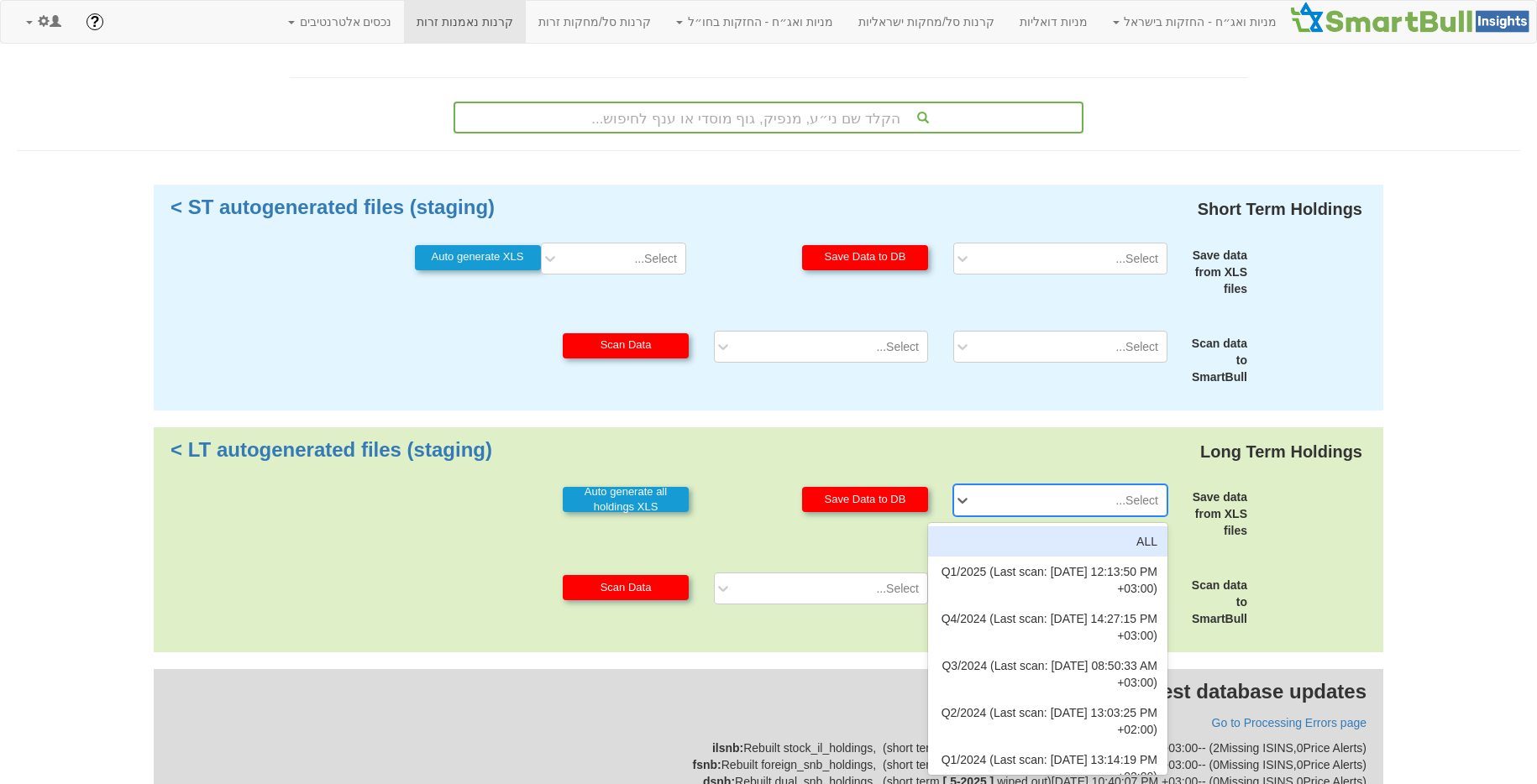
scroll to position [10, 0]
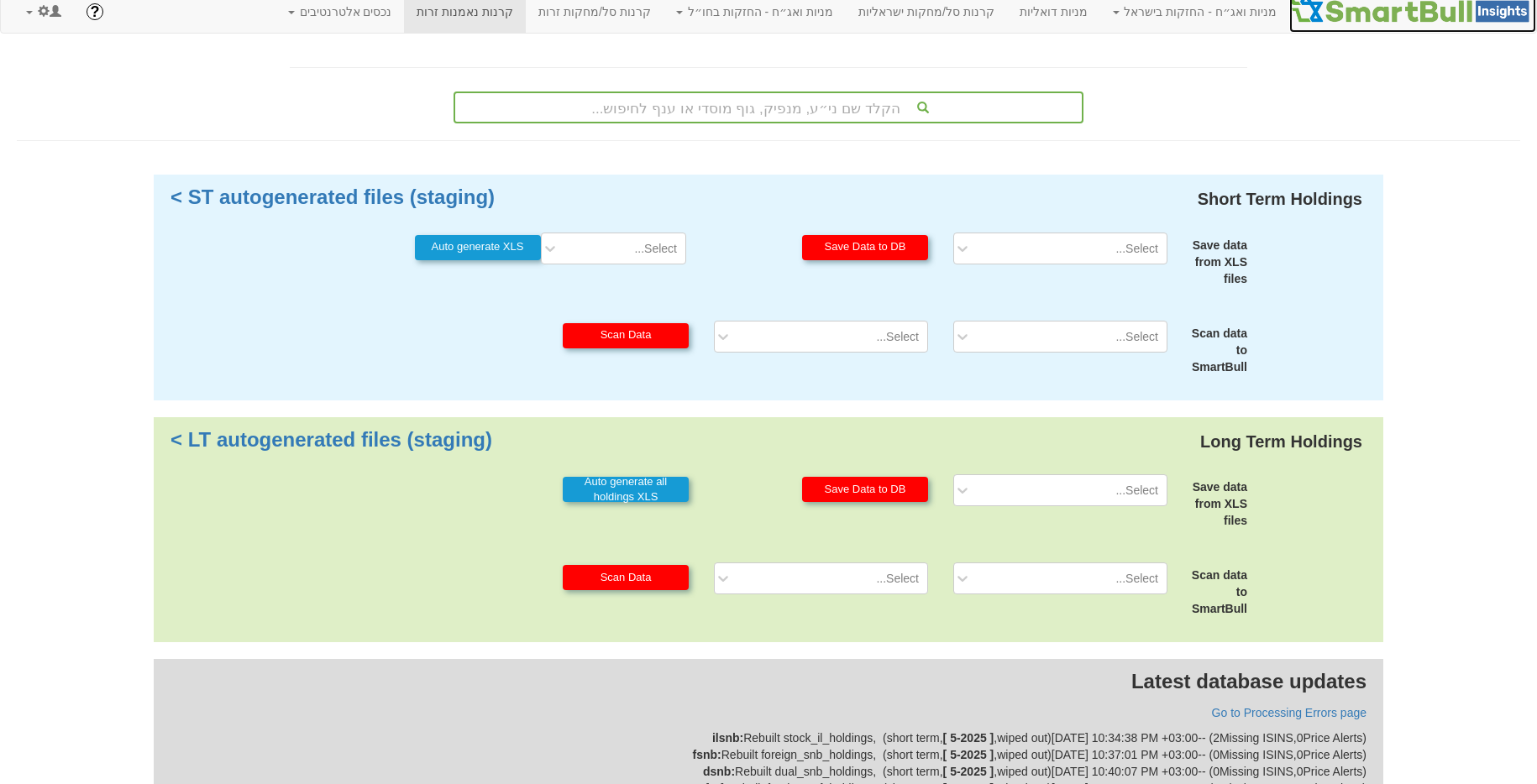
click at [1416, 2] on img at bounding box center [1413, 8] width 247 height 33
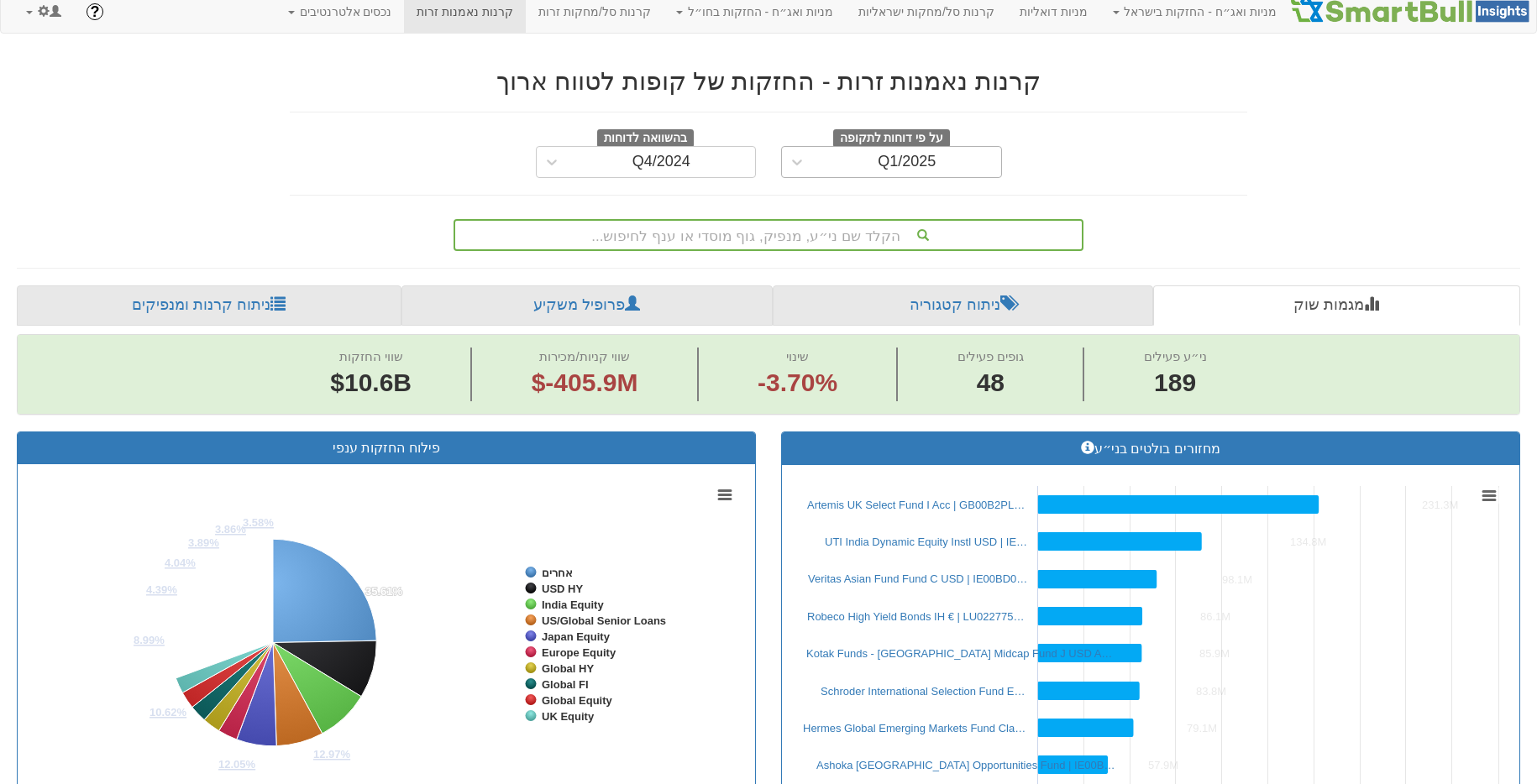
click at [898, 164] on div "Q1/2025" at bounding box center [906, 162] width 58 height 17
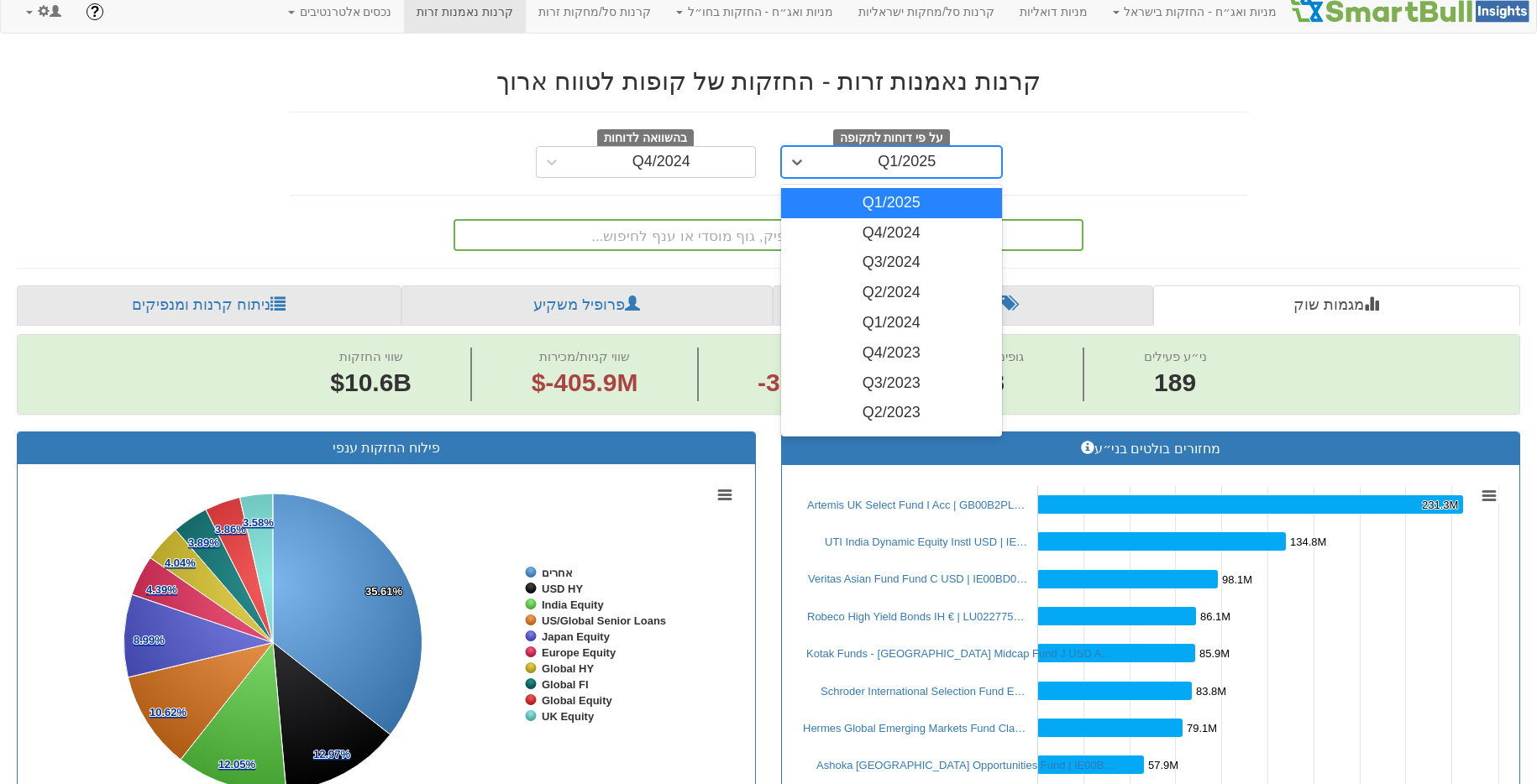
click at [1067, 127] on div "קרנות נאמנות זרות - החזקות של קופות לטווח ארוך על פי דוחות לתקופה option Q1/202…" at bounding box center [768, 122] width 958 height 111
